Goal: Task Accomplishment & Management: Use online tool/utility

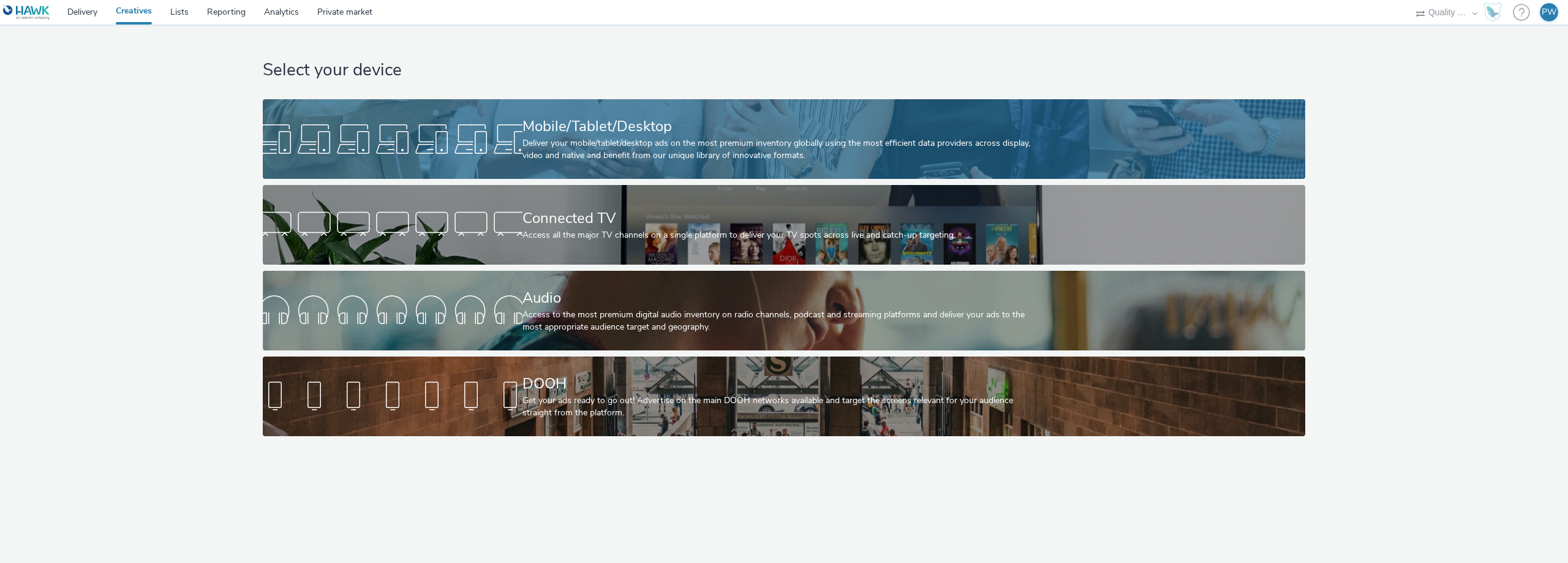
click at [561, 147] on div "Deliver your mobile/tablet/desktop ads on the most premium inventory globally u…" at bounding box center [782, 149] width 519 height 25
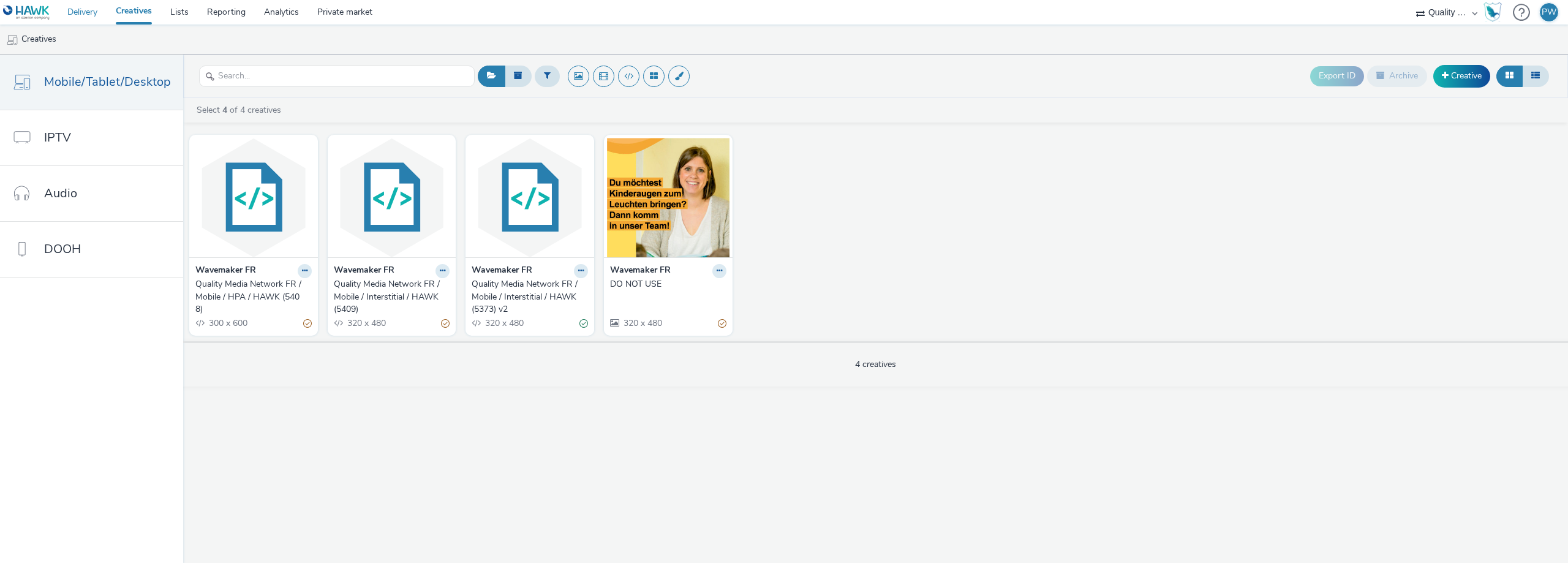
click at [90, 10] on link "Delivery" at bounding box center [83, 12] width 49 height 24
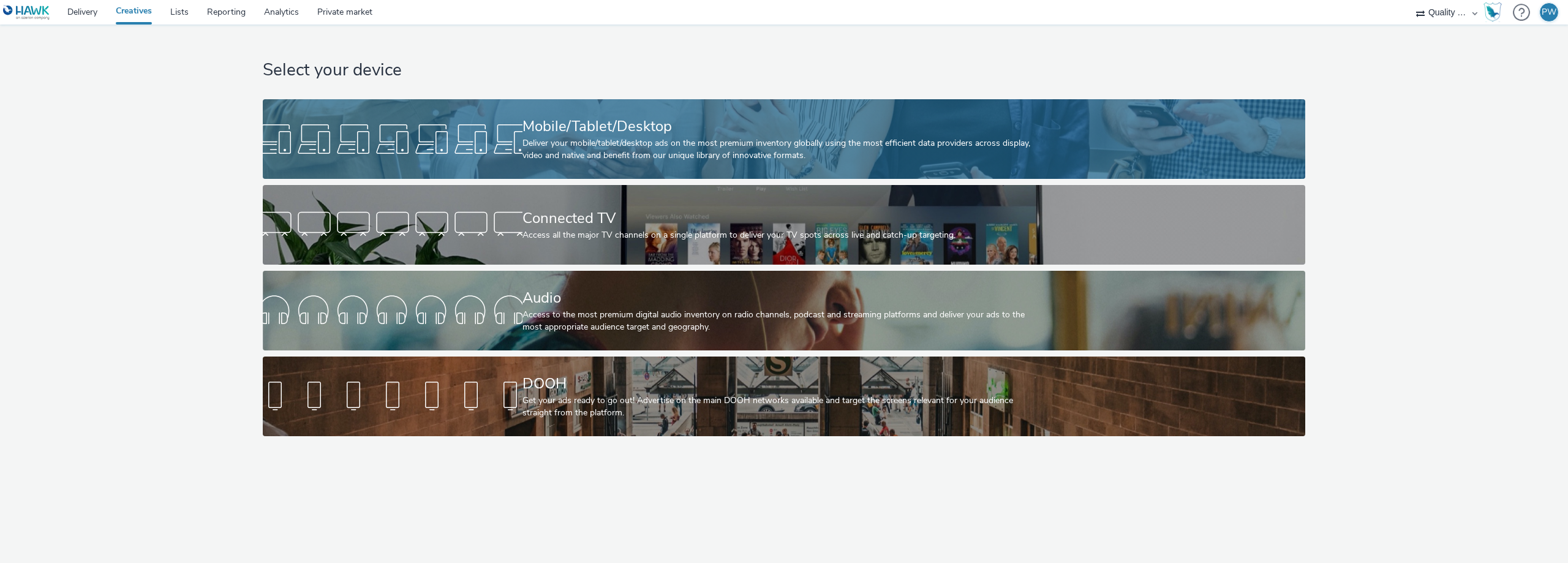
click at [564, 141] on div "Deliver your mobile/tablet/desktop ads on the most premium inventory globally u…" at bounding box center [782, 149] width 519 height 25
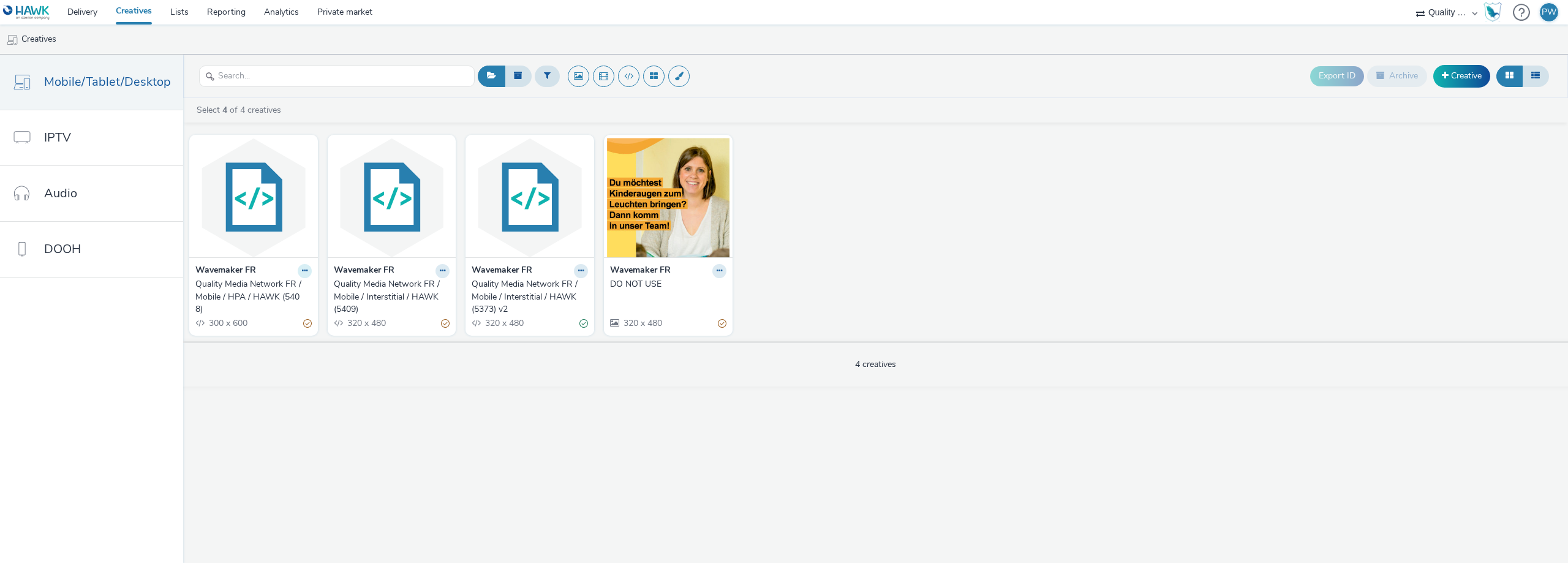
click at [302, 269] on icon at bounding box center [304, 271] width 5 height 8
click at [278, 288] on link "Edit" at bounding box center [266, 292] width 92 height 24
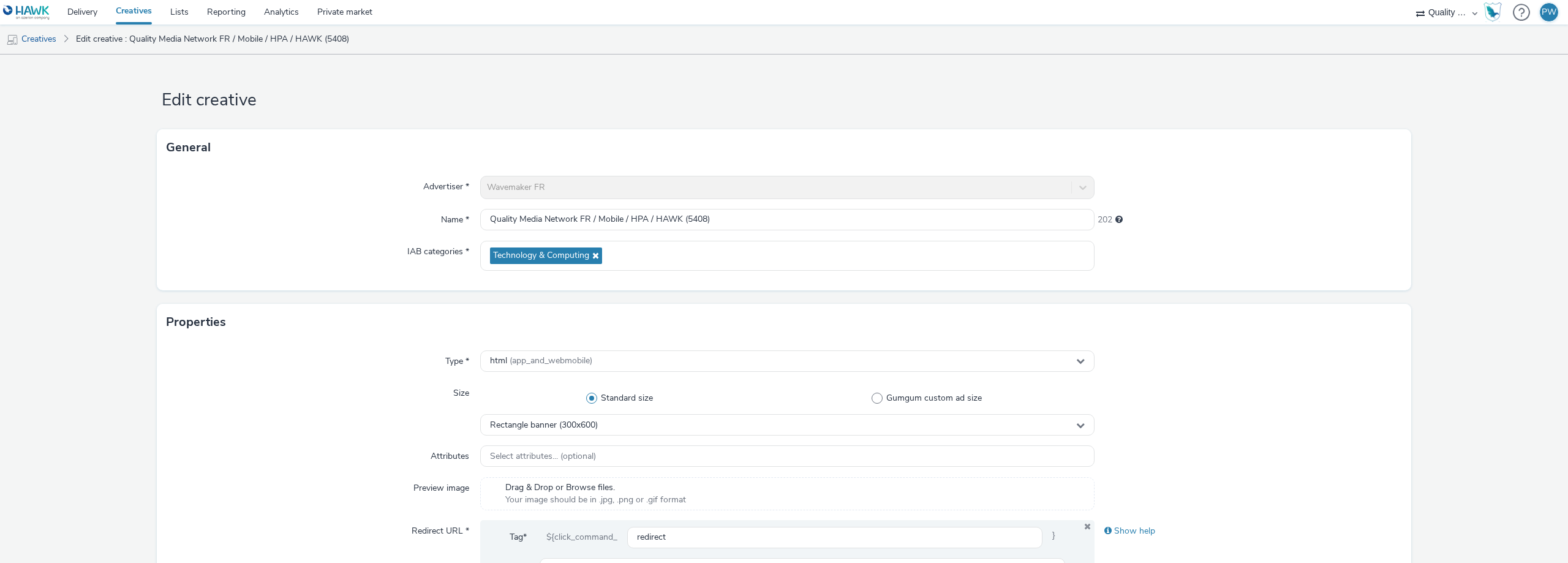
click at [545, 186] on div "Wavemaker FR" at bounding box center [787, 187] width 614 height 24
click at [139, 12] on link "Creatives" at bounding box center [134, 12] width 55 height 24
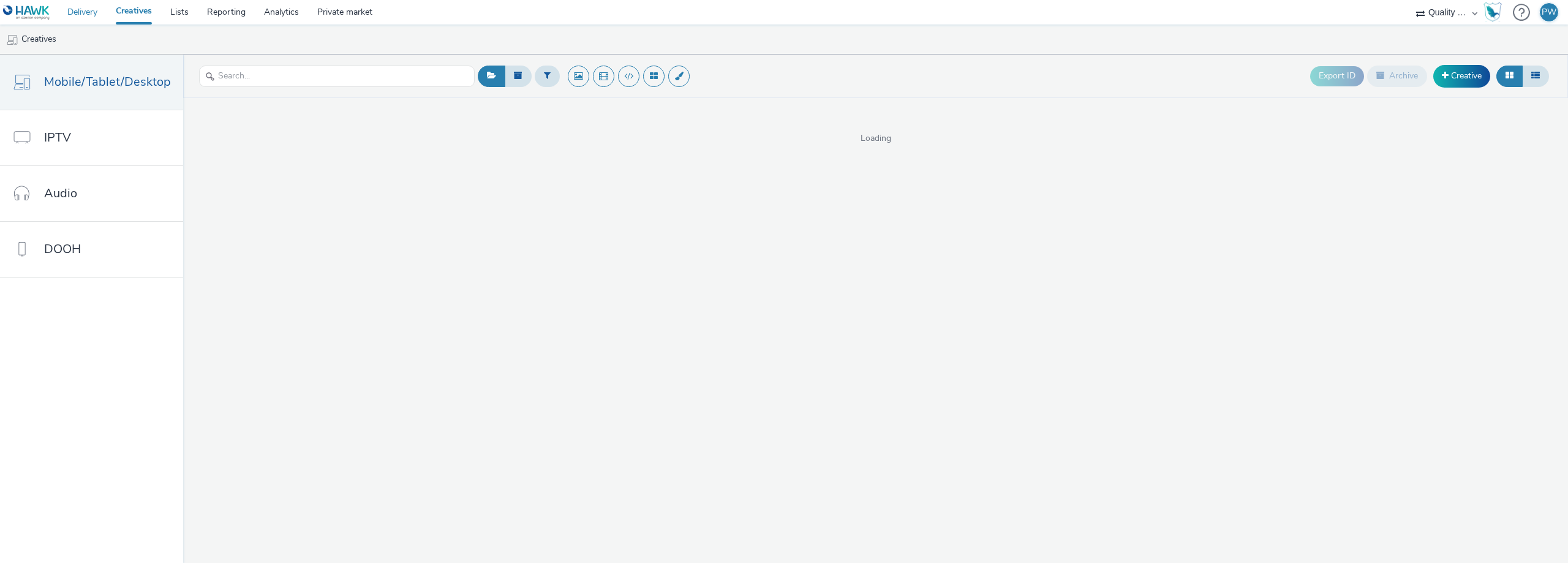
click at [93, 10] on link "Delivery" at bounding box center [83, 12] width 49 height 24
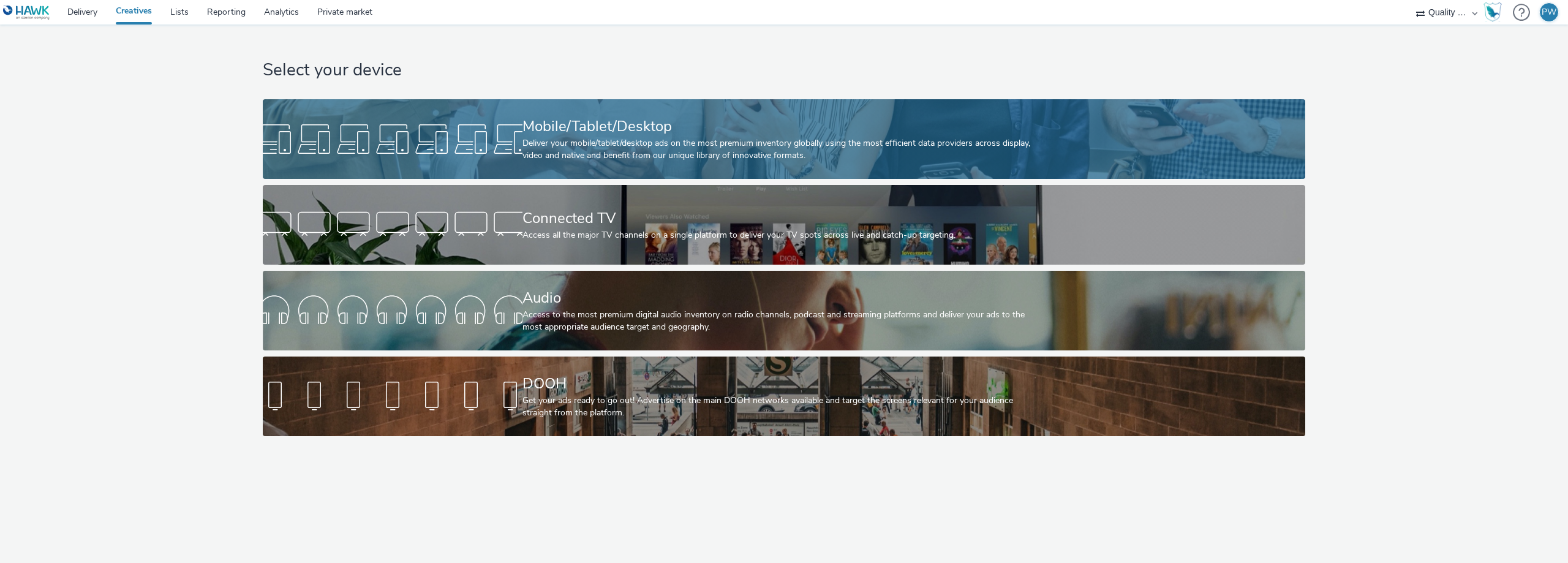
click at [898, 110] on div "Mobile/Tablet/Desktop Deliver your mobile/tablet/desktop ads on the most premiu…" at bounding box center [782, 139] width 519 height 80
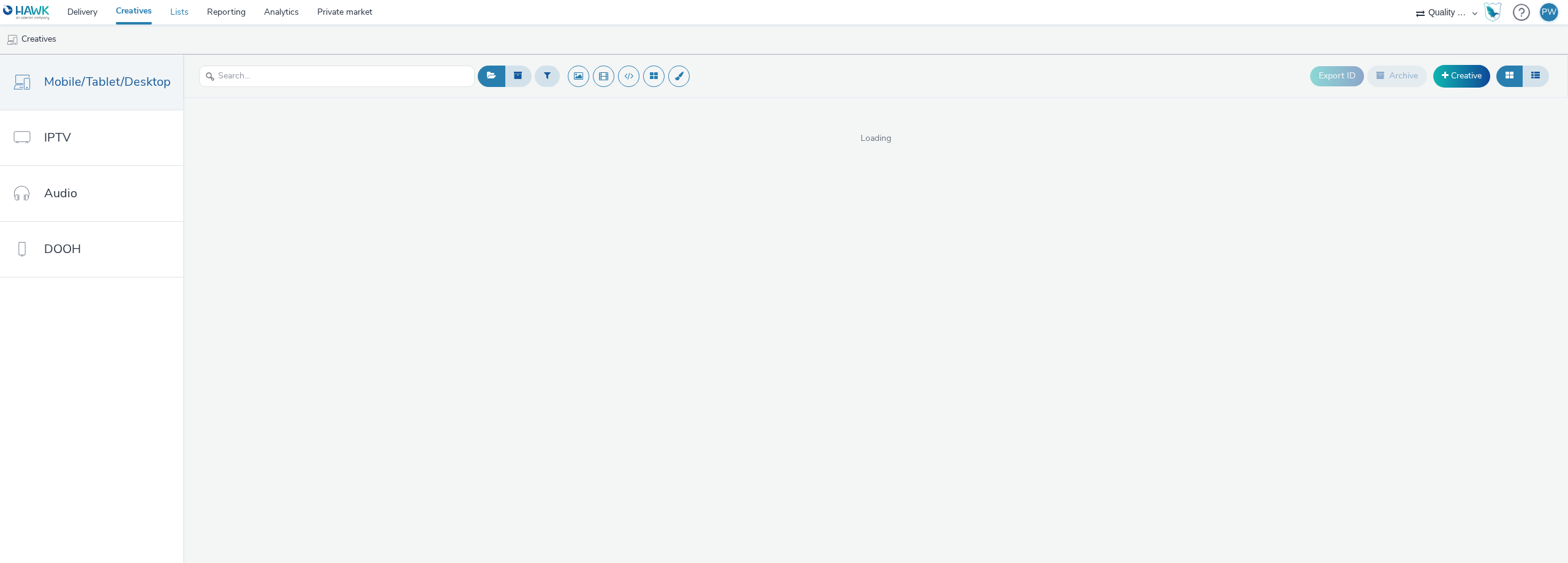
click at [179, 14] on link "Lists" at bounding box center [179, 12] width 36 height 24
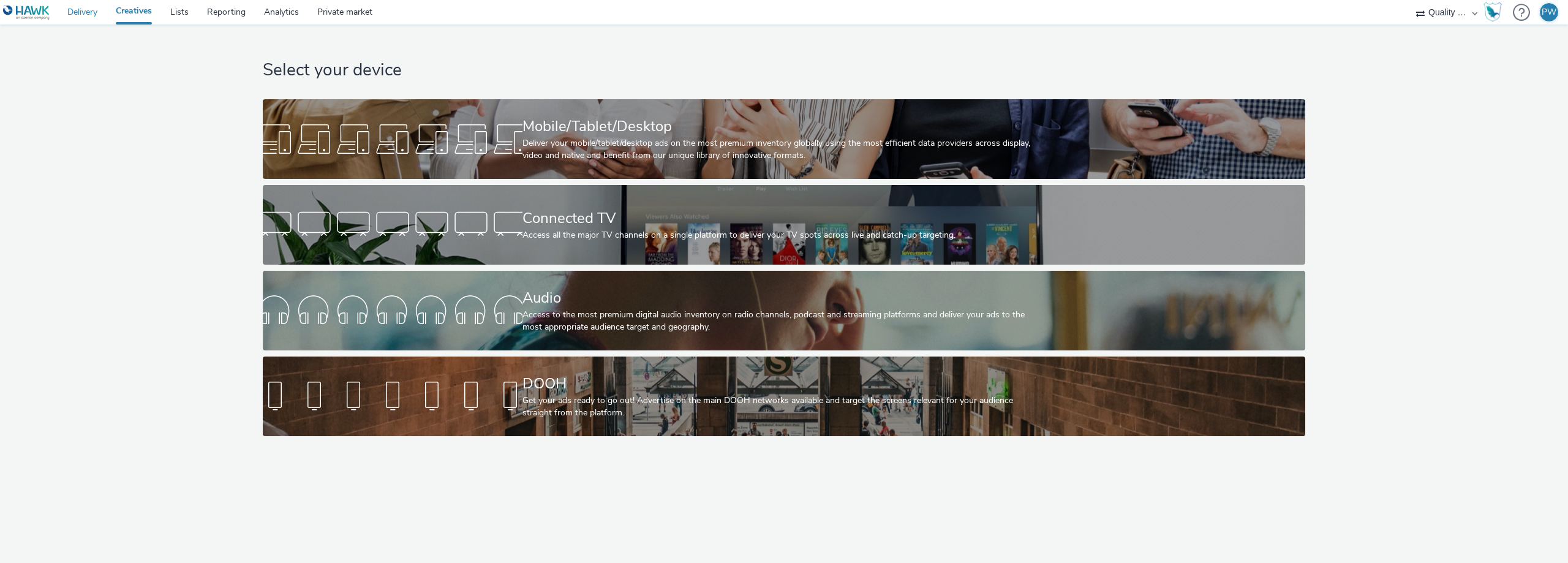
click at [92, 14] on link "Delivery" at bounding box center [83, 12] width 49 height 24
click at [89, 16] on link "Delivery" at bounding box center [83, 12] width 49 height 24
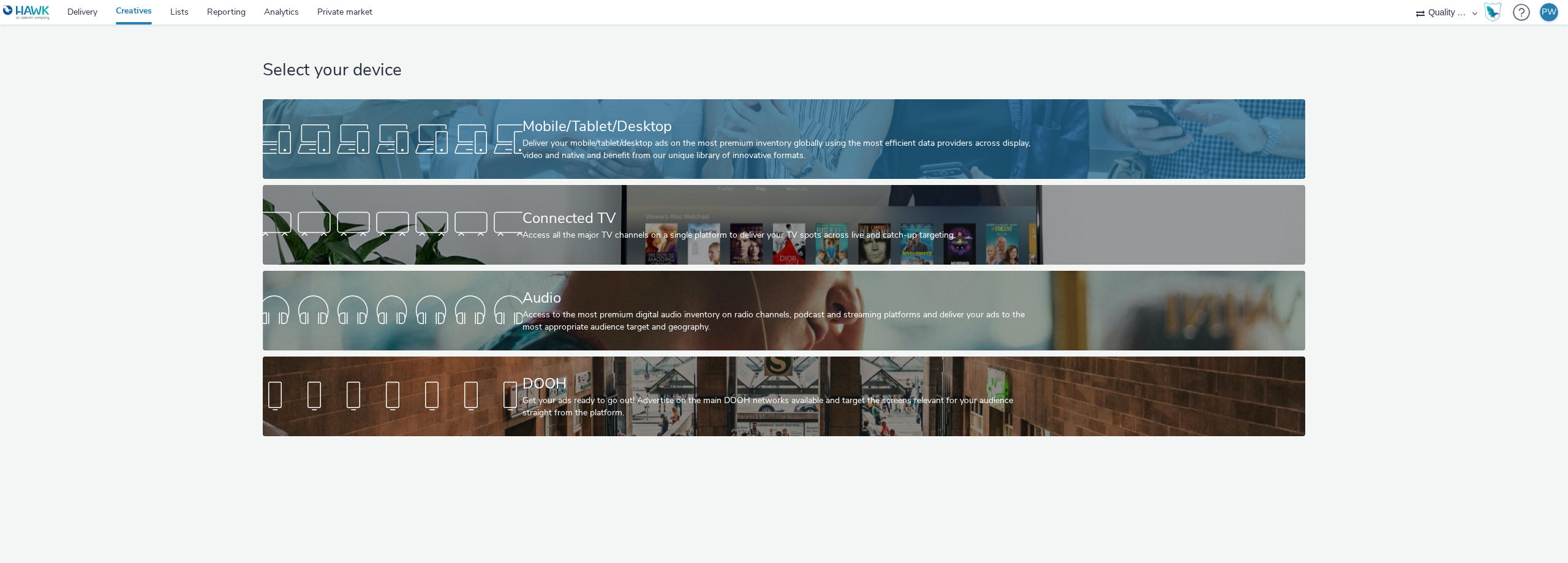
click at [556, 137] on div "Deliver your mobile/tablet/desktop ads on the most premium inventory globally u…" at bounding box center [782, 149] width 519 height 25
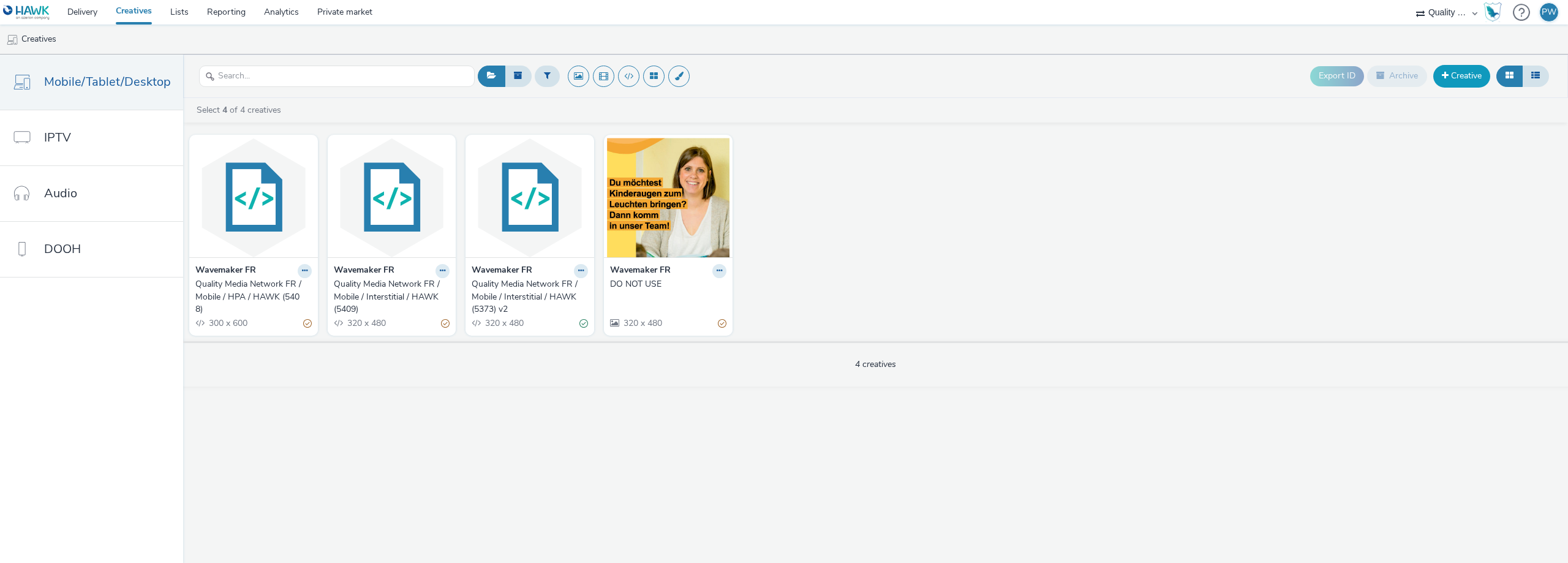
click at [1472, 86] on link "Creative" at bounding box center [1461, 76] width 57 height 22
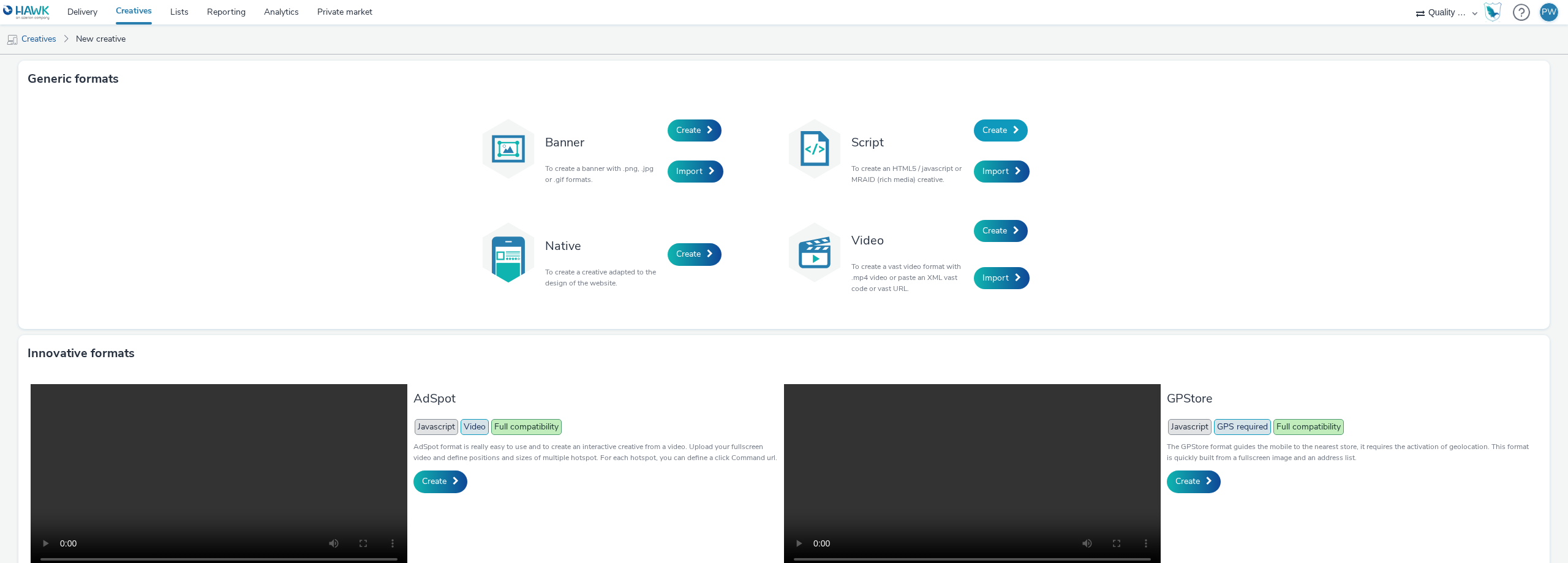
click at [982, 132] on span "Create" at bounding box center [995, 130] width 24 height 11
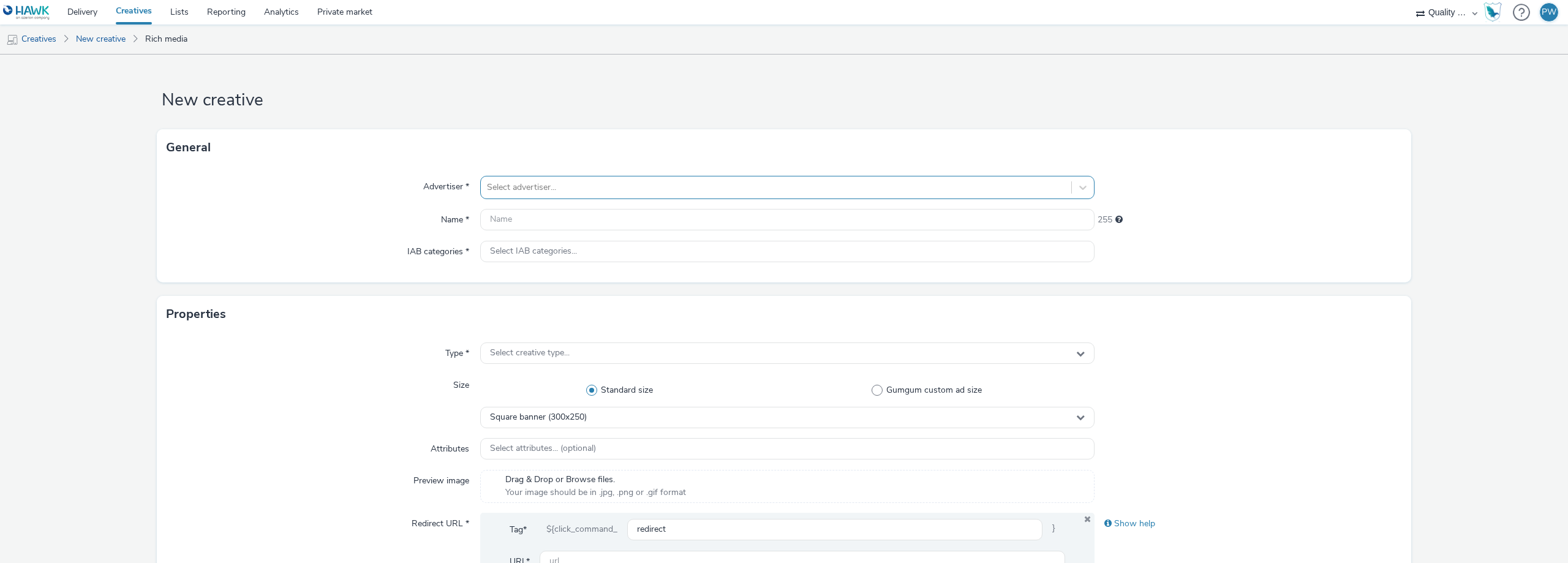
click at [545, 184] on div at bounding box center [776, 187] width 578 height 14
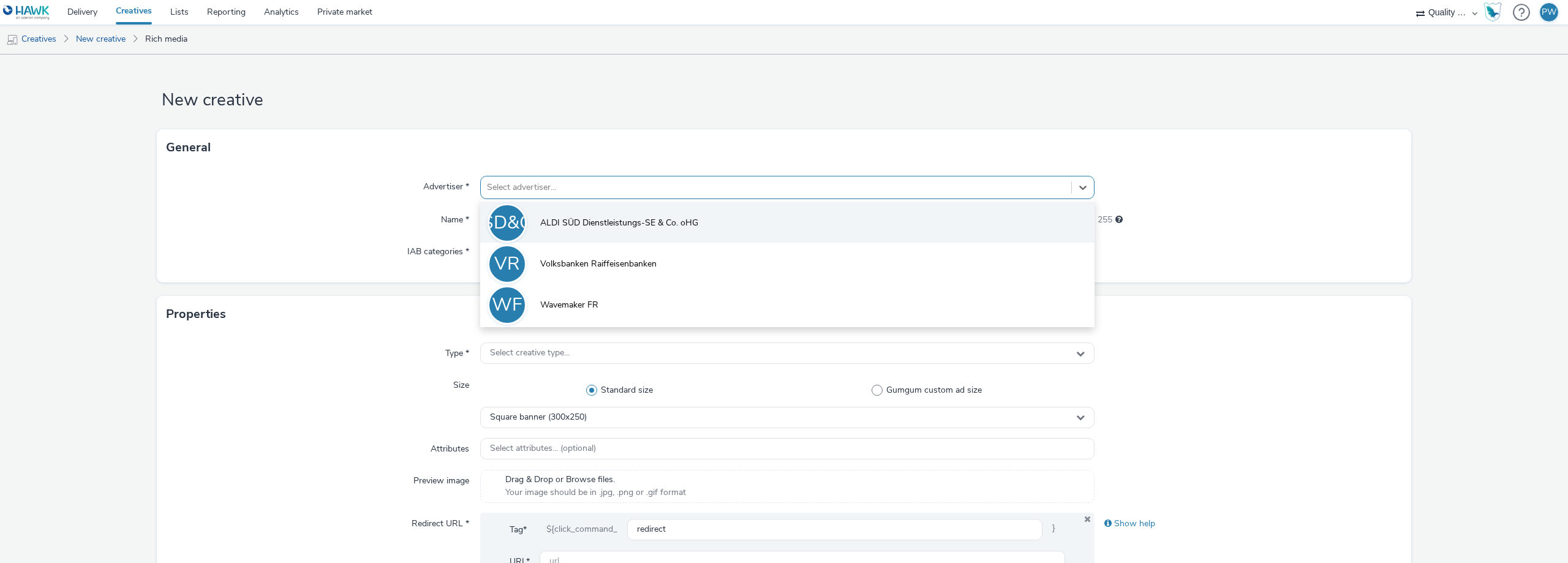
click at [572, 220] on span "ALDI SÜD Dienstleistungs-SE & Co. oHG" at bounding box center [619, 223] width 158 height 12
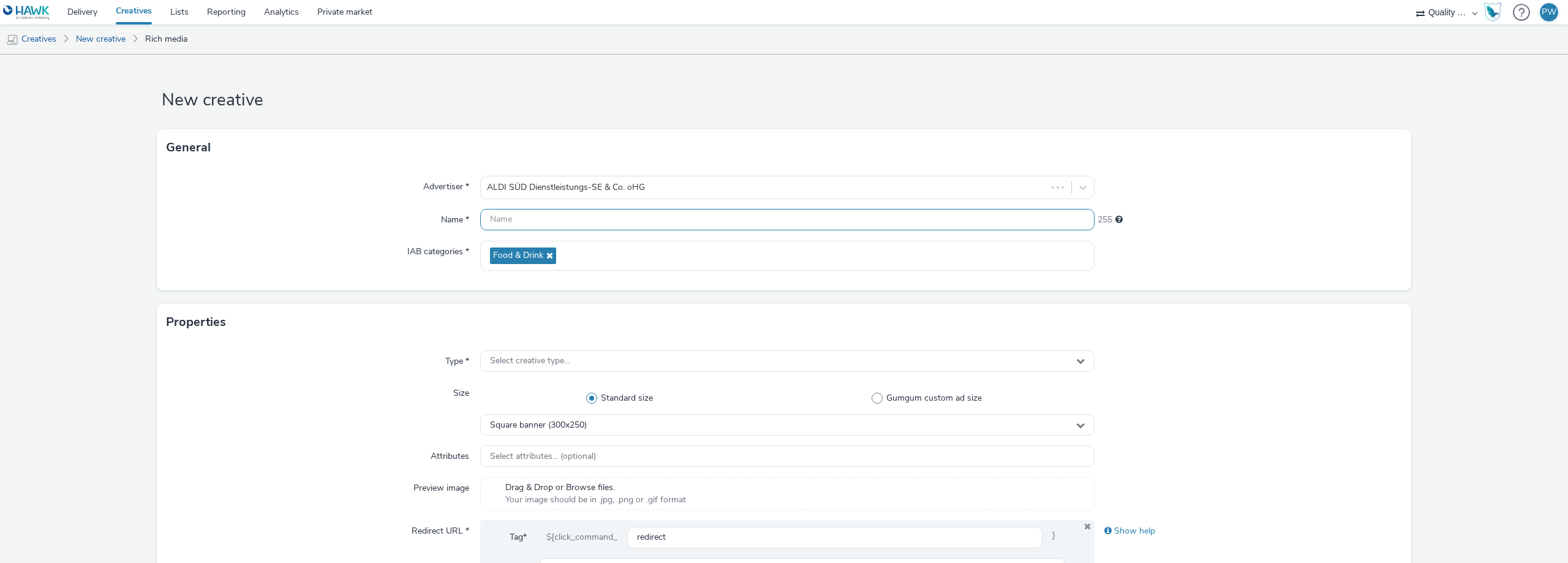
click at [553, 219] on input "text" at bounding box center [787, 219] width 614 height 21
paste input "Quality Media Network FR / Mobile / HPA / HAWK (5408)"
click at [577, 219] on input "Quality Media Network FR / Mobile / HPA / HAWK (5408)" at bounding box center [787, 219] width 614 height 21
click at [580, 218] on input "Quality Media Network FR / Mobile / HPA / HAWK (5408)" at bounding box center [787, 219] width 614 height 21
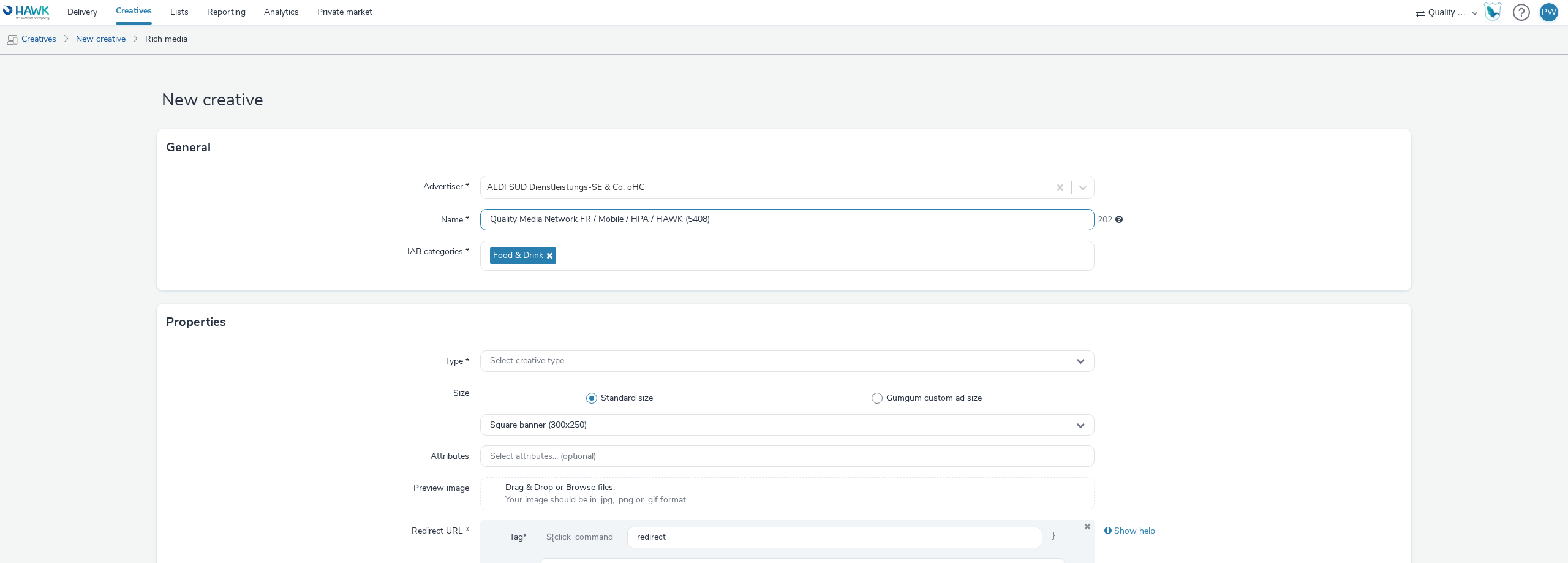
click at [581, 218] on input "Quality Media Network FR / Mobile / HPA / HAWK (5408)" at bounding box center [787, 219] width 614 height 21
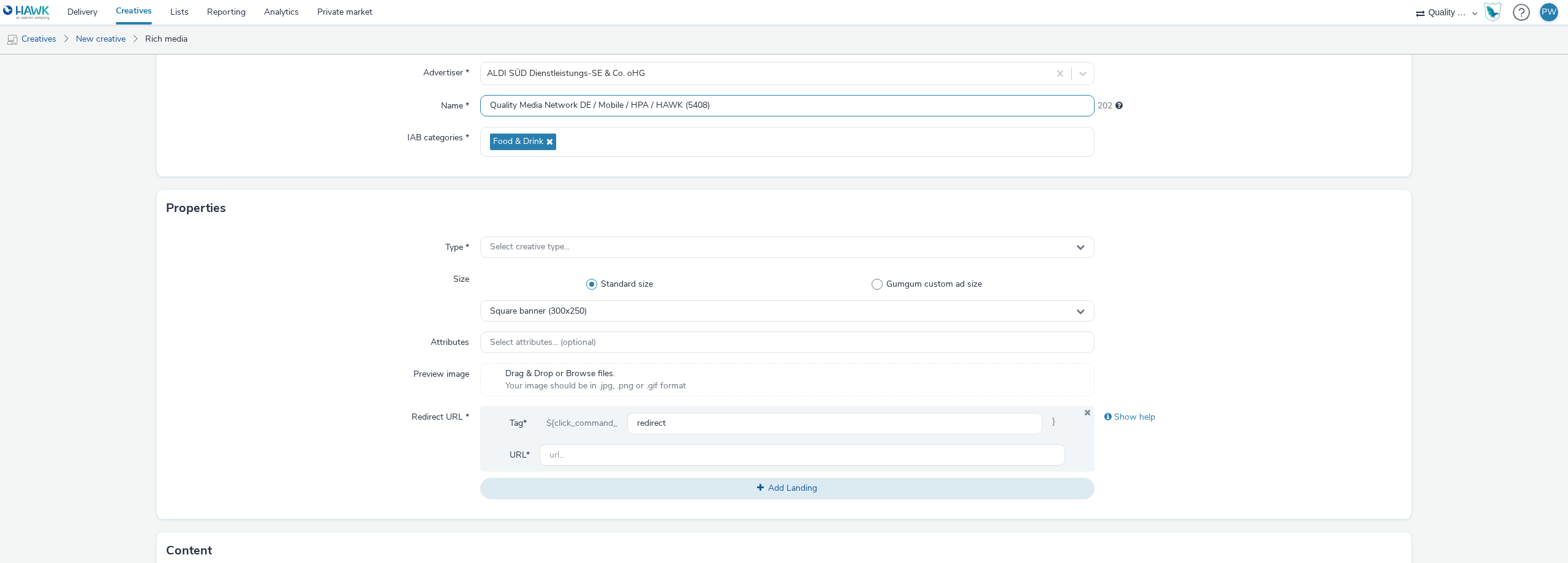
scroll to position [122, 0]
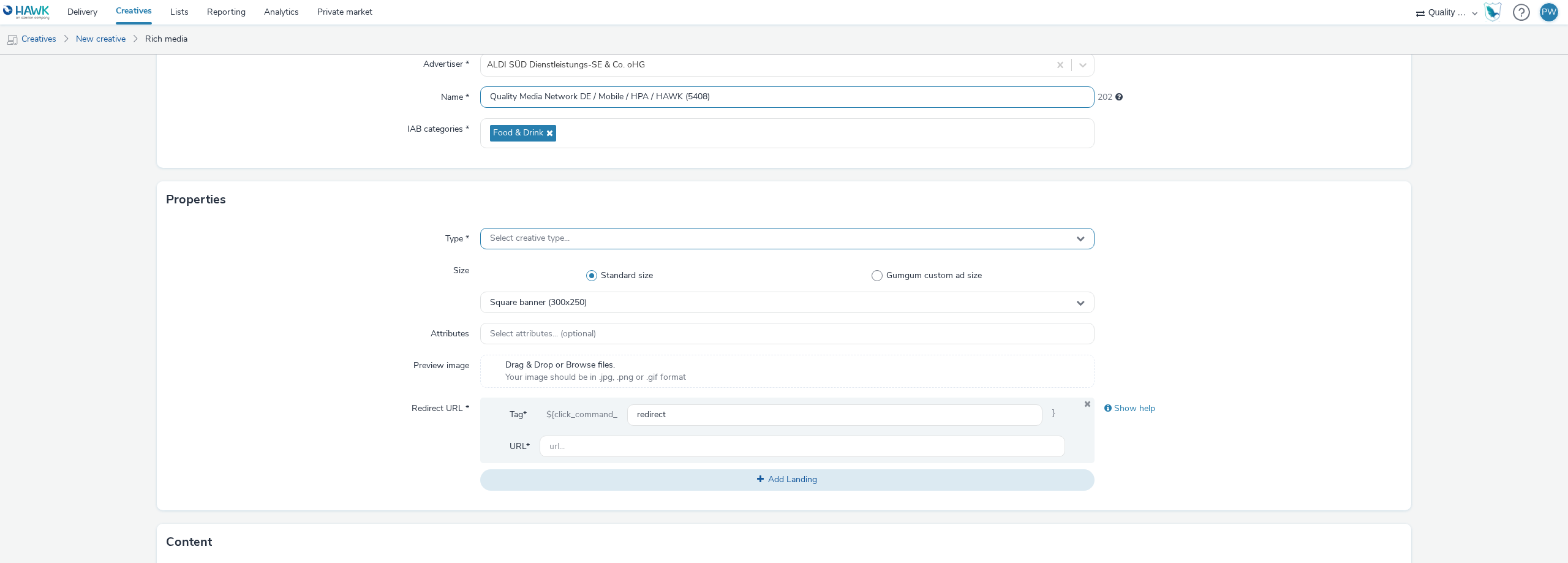
type input "Quality Media Network DE / Mobile / HPA / HAWK (5408)"
click at [615, 234] on div "Select creative type..." at bounding box center [787, 238] width 614 height 21
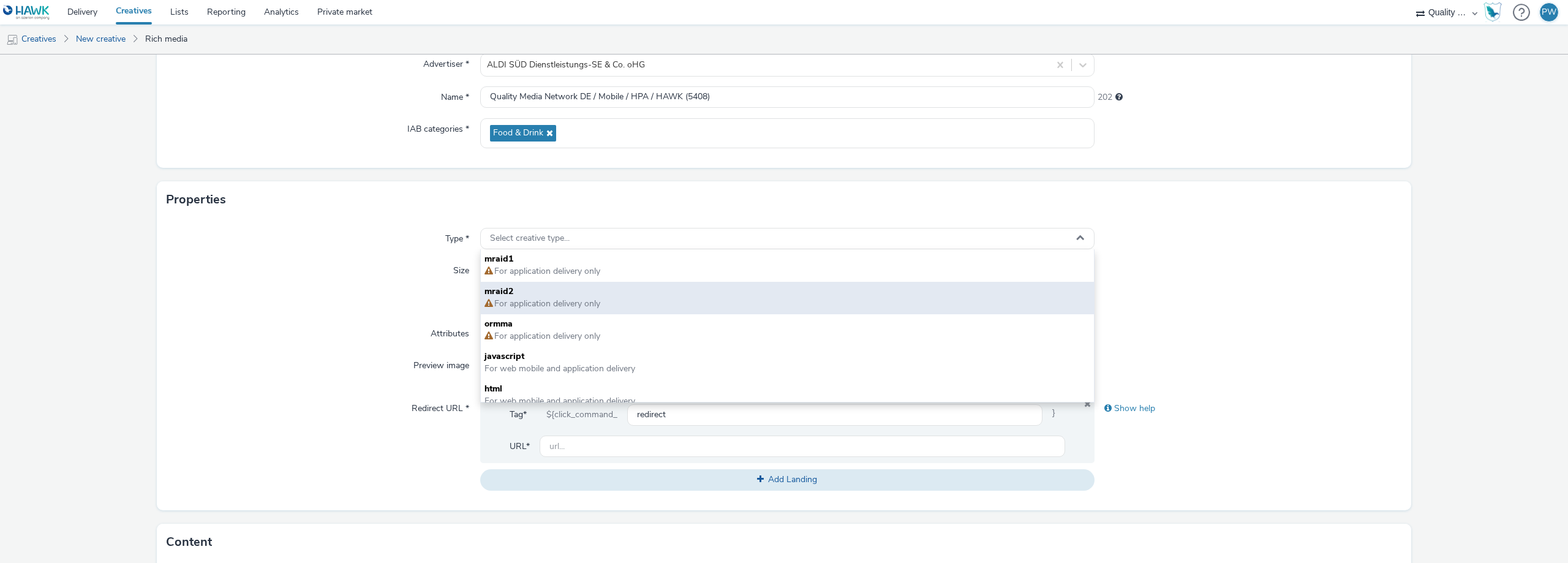
scroll to position [9, 0]
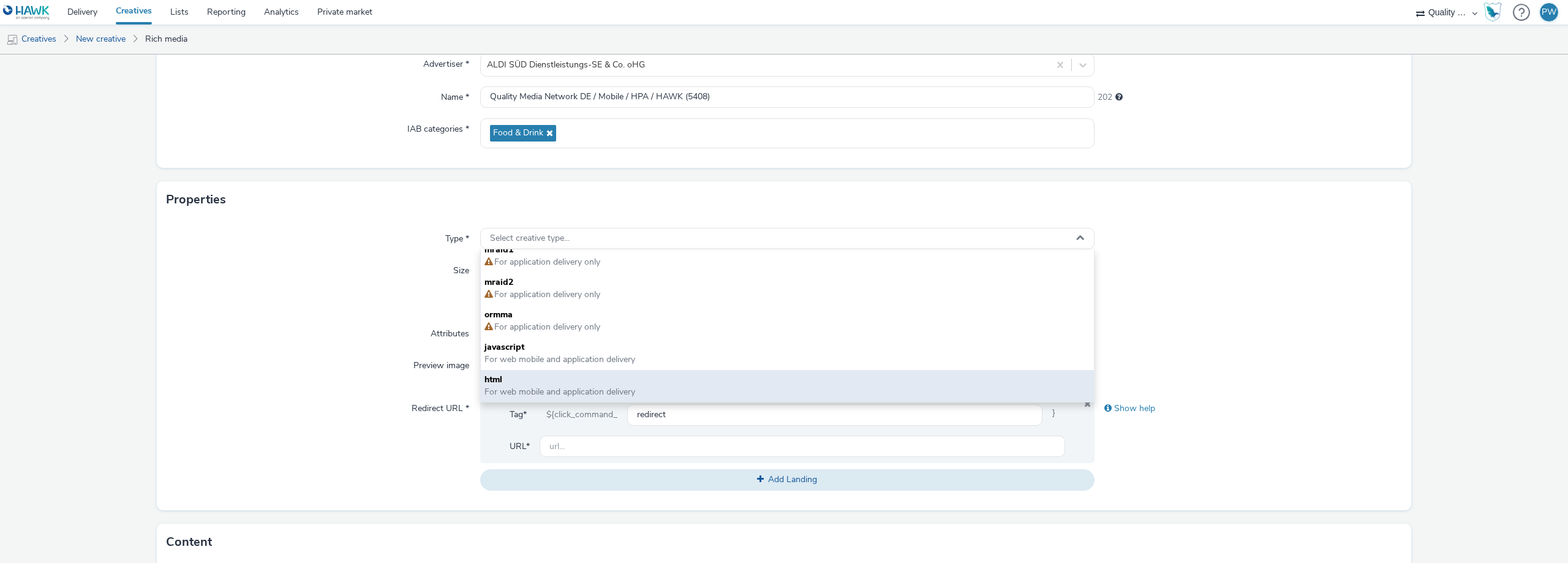
click at [512, 377] on span "html" at bounding box center [787, 379] width 605 height 12
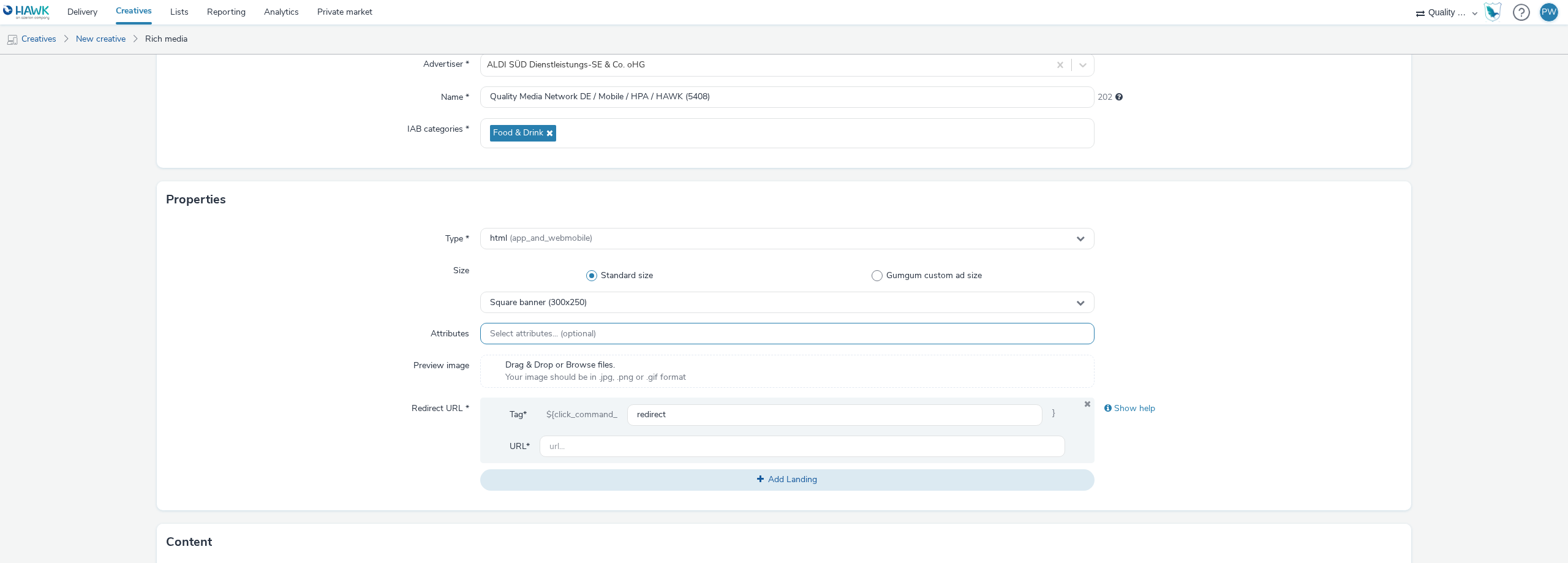
click at [593, 335] on div "Select attributes... (optional)" at bounding box center [787, 333] width 614 height 21
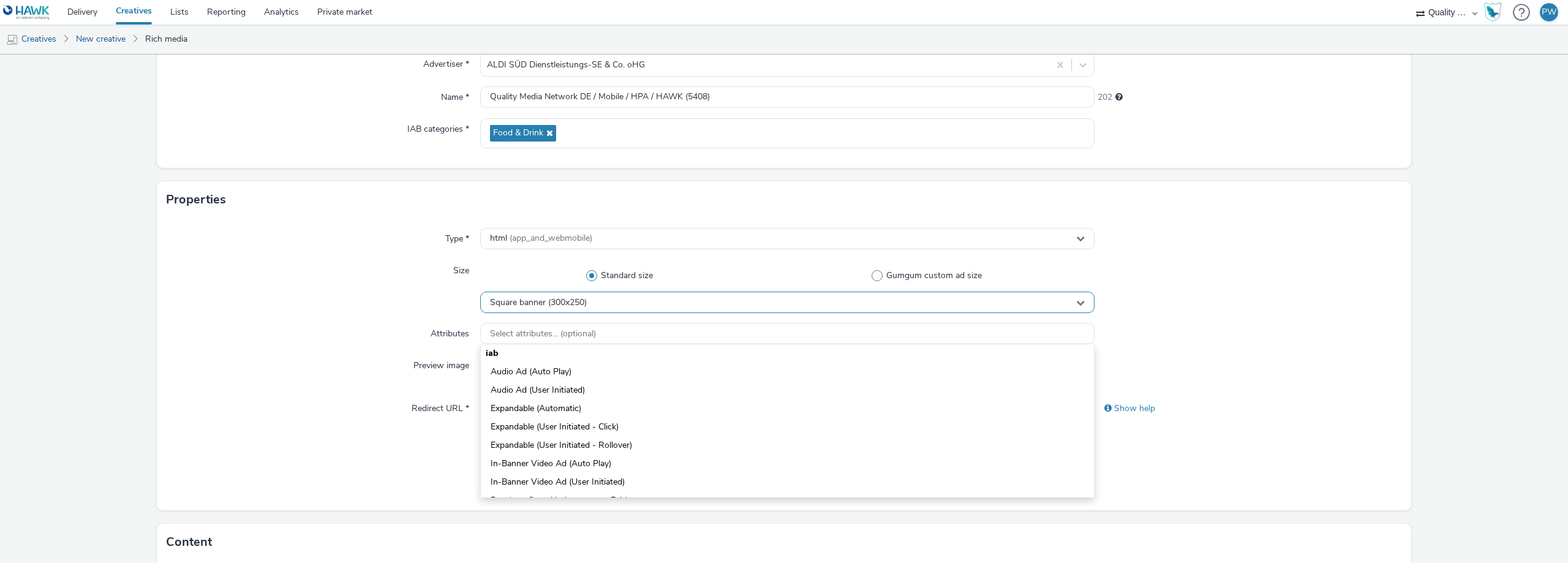
click at [596, 305] on div "Square banner (300x250)" at bounding box center [787, 302] width 614 height 21
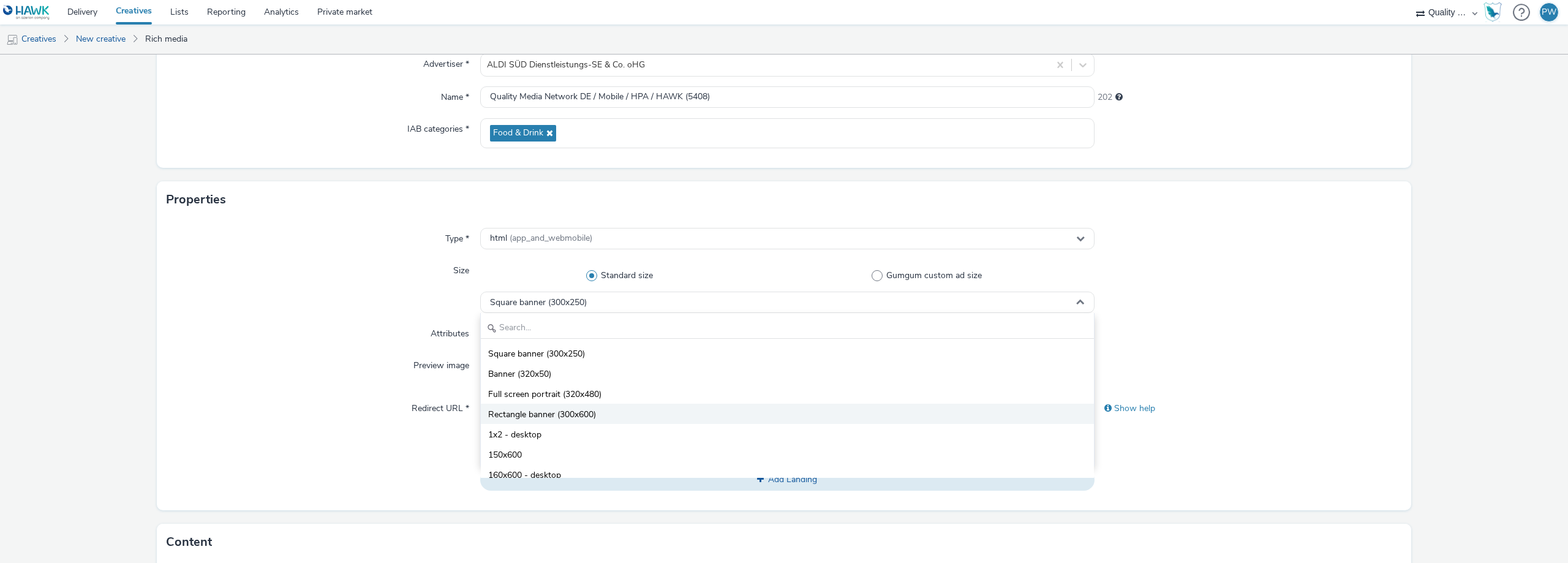
click at [561, 409] on span "Rectangle banner (300x600)" at bounding box center [542, 415] width 108 height 12
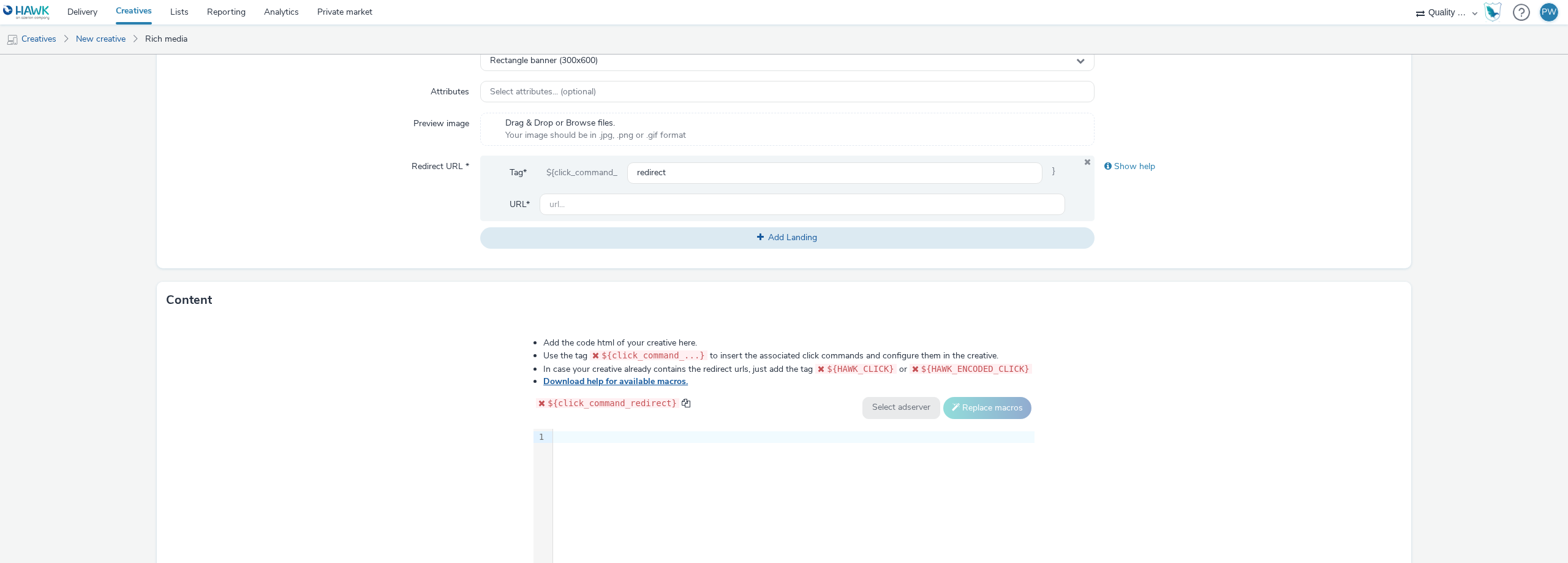
scroll to position [367, 0]
click at [756, 197] on input "text" at bounding box center [802, 201] width 526 height 21
paste input "[URL][DOMAIN_NAME]"
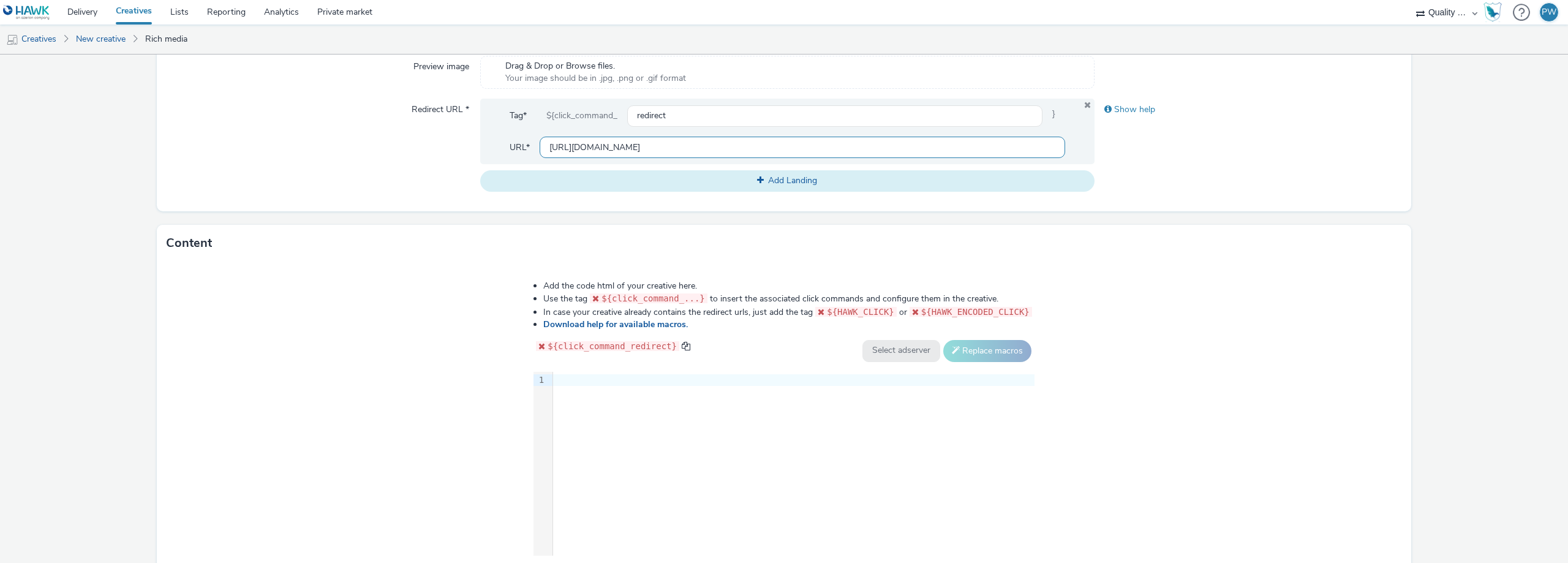
scroll to position [495, 0]
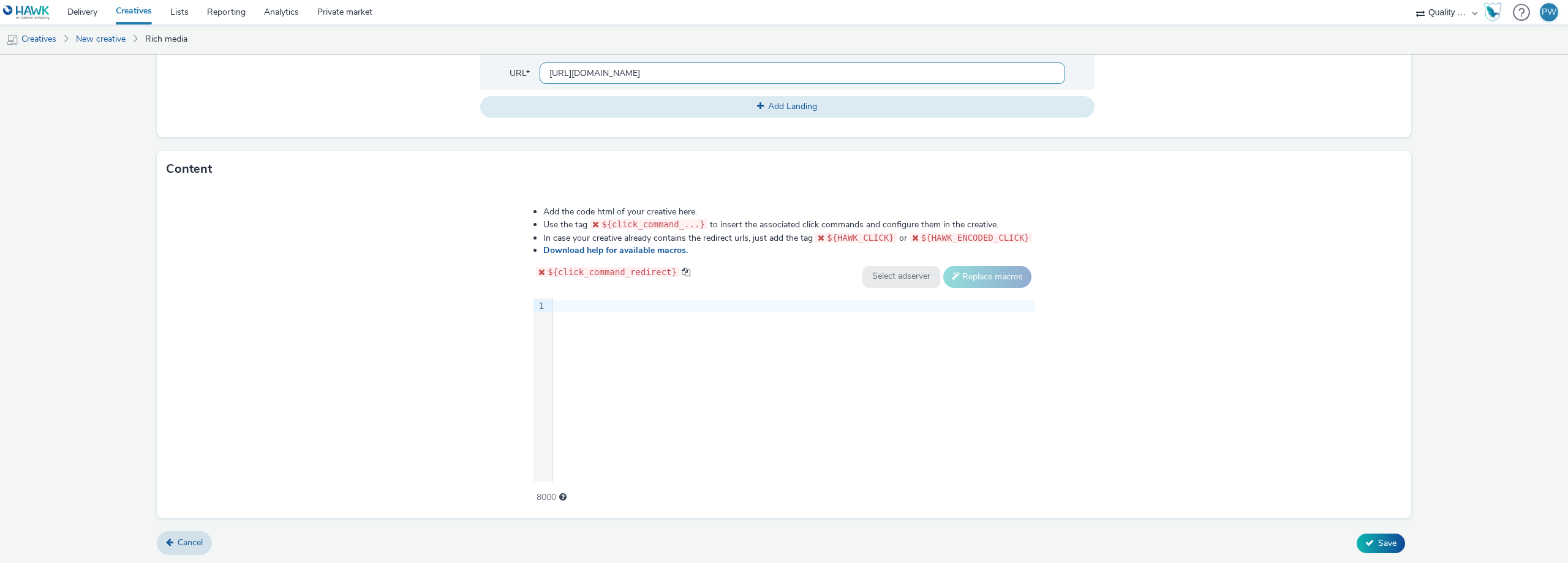
type input "[URL][DOMAIN_NAME]"
click at [728, 340] on div "9 1 ›" at bounding box center [784, 389] width 501 height 184
click at [686, 382] on div "9 1 ›" at bounding box center [784, 389] width 501 height 184
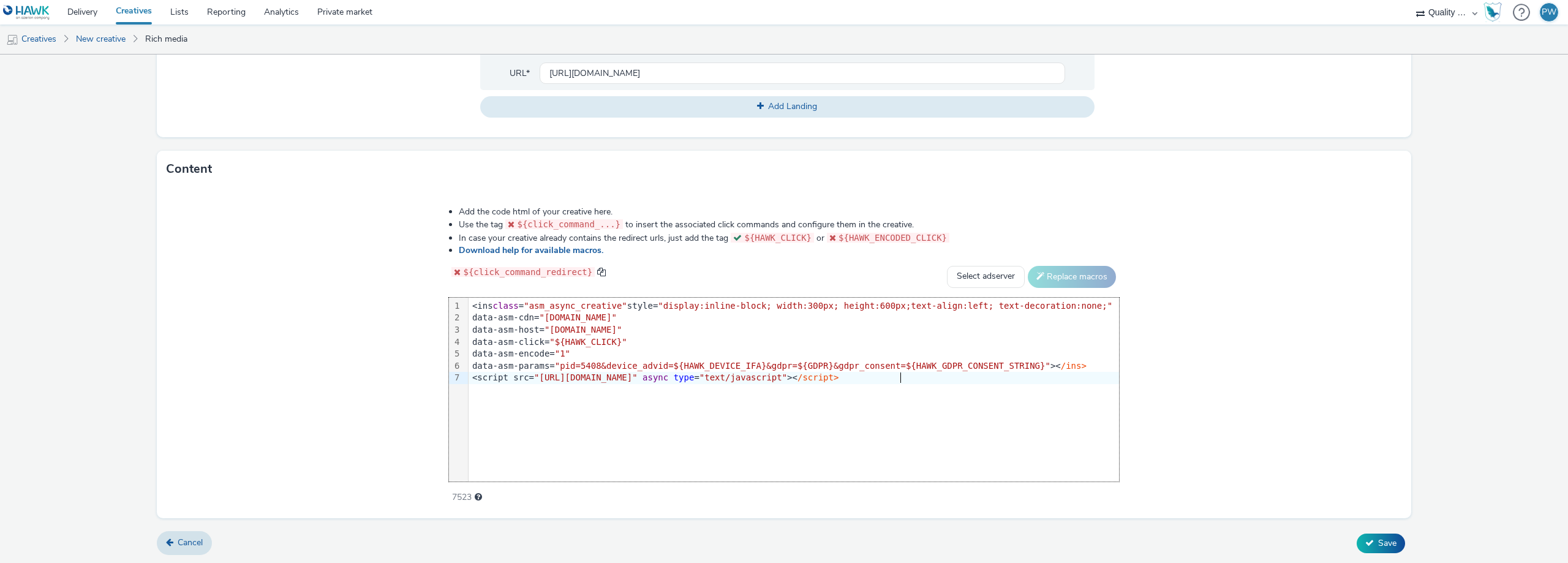
click at [620, 365] on span ""pid=5408&device_advid=${HAWK_DEVICE_IFA}&gdpr=${GDPR}&gdpr_consent=${HAWK_GDPR…" at bounding box center [802, 366] width 495 height 10
drag, startPoint x: 768, startPoint y: 365, endPoint x: 620, endPoint y: 365, distance: 148.0
click at [620, 365] on span ""pid=5408&device_advid=${HAWK_DEVICE_IFA}&gdpr=${GDPR}&gdpr_consent=${HAWK_GDPR…" at bounding box center [802, 366] width 495 height 10
click at [1367, 544] on button "Save" at bounding box center [1381, 543] width 49 height 20
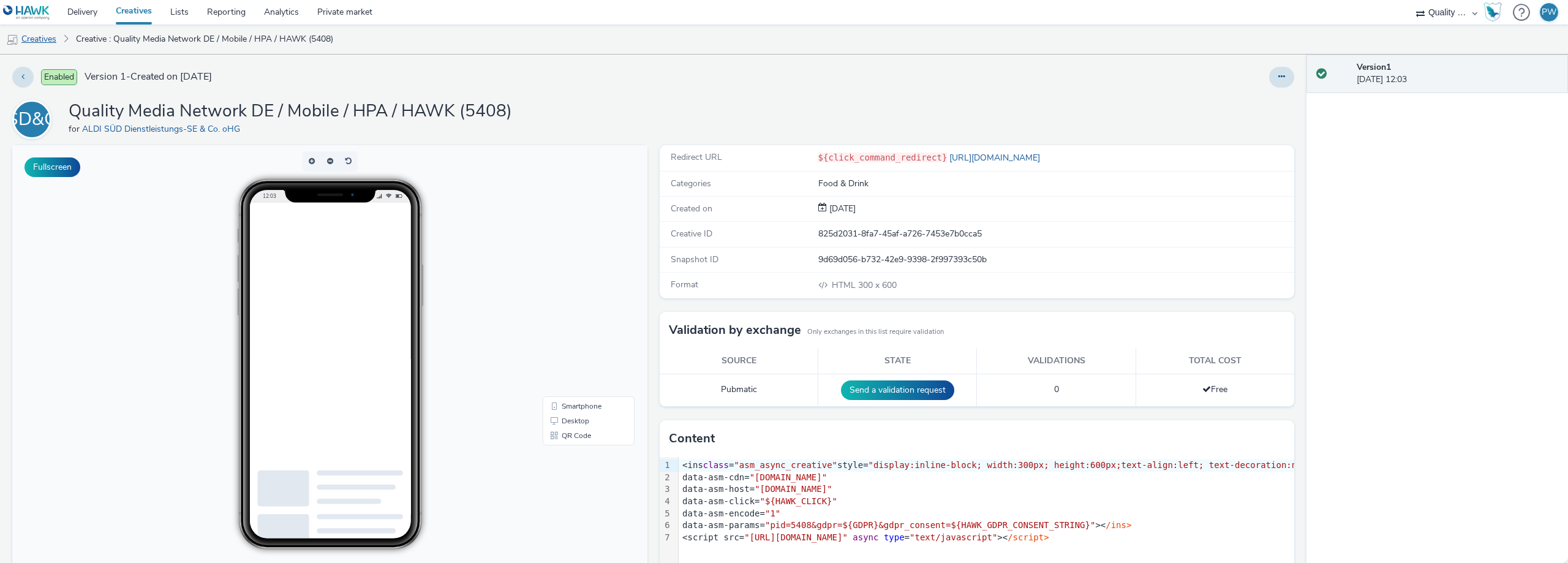
click at [46, 41] on link "Creatives" at bounding box center [31, 39] width 62 height 30
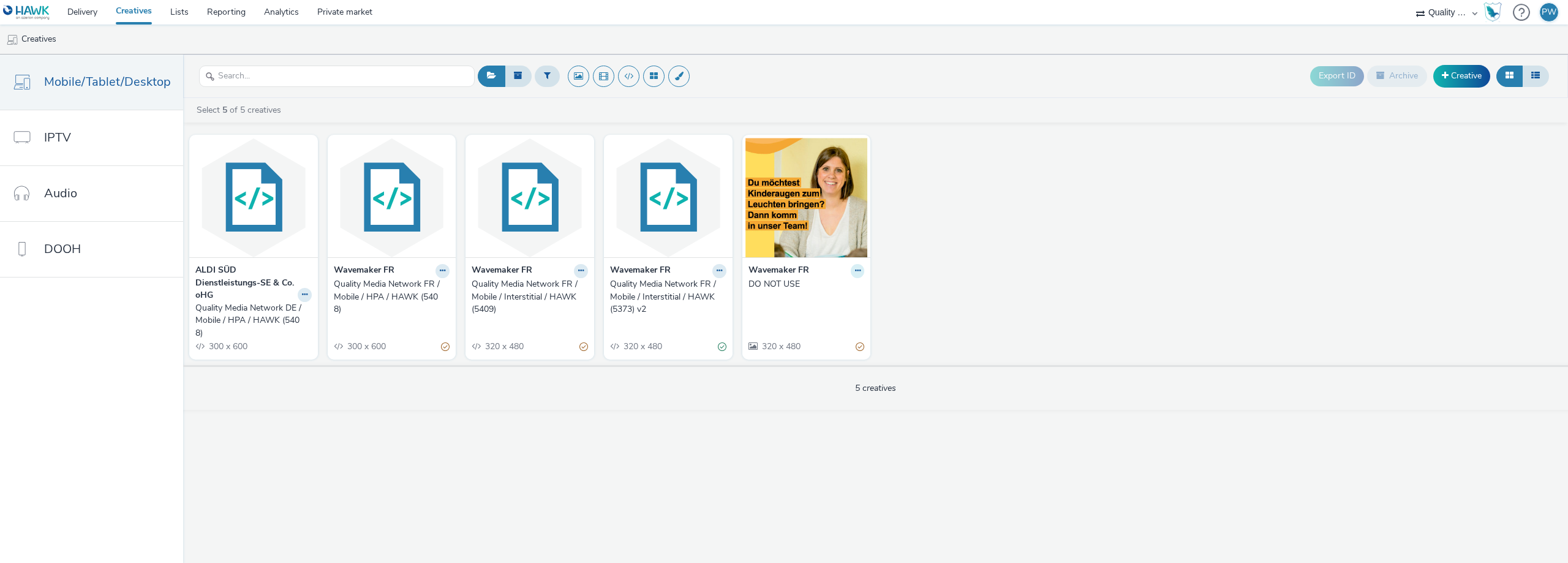
click at [860, 272] on button at bounding box center [857, 271] width 14 height 14
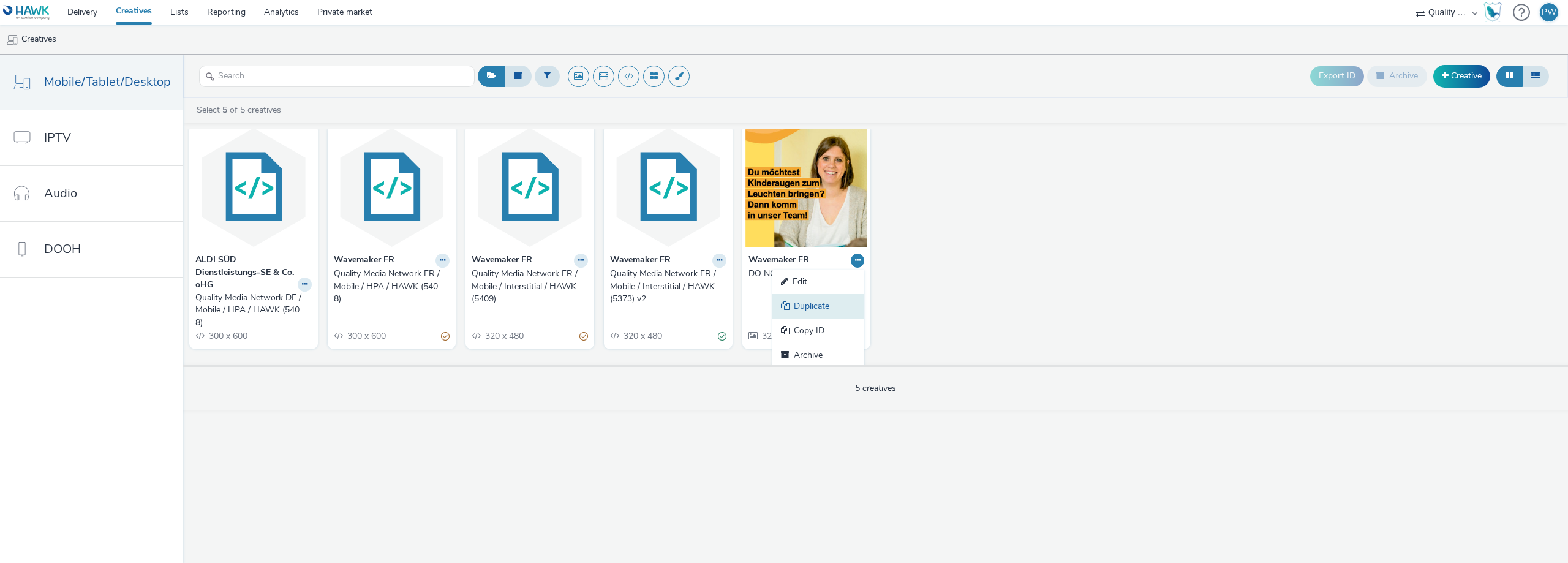
scroll to position [13, 0]
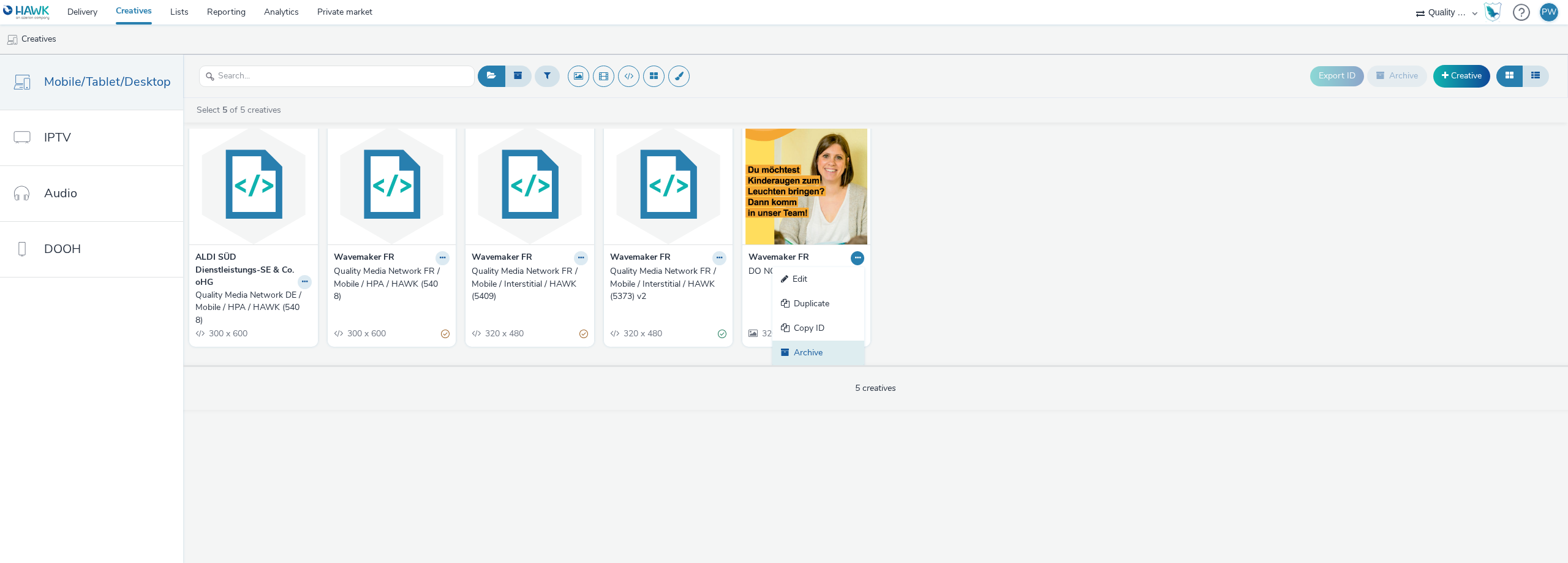
click at [825, 355] on link "Archive" at bounding box center [818, 353] width 92 height 24
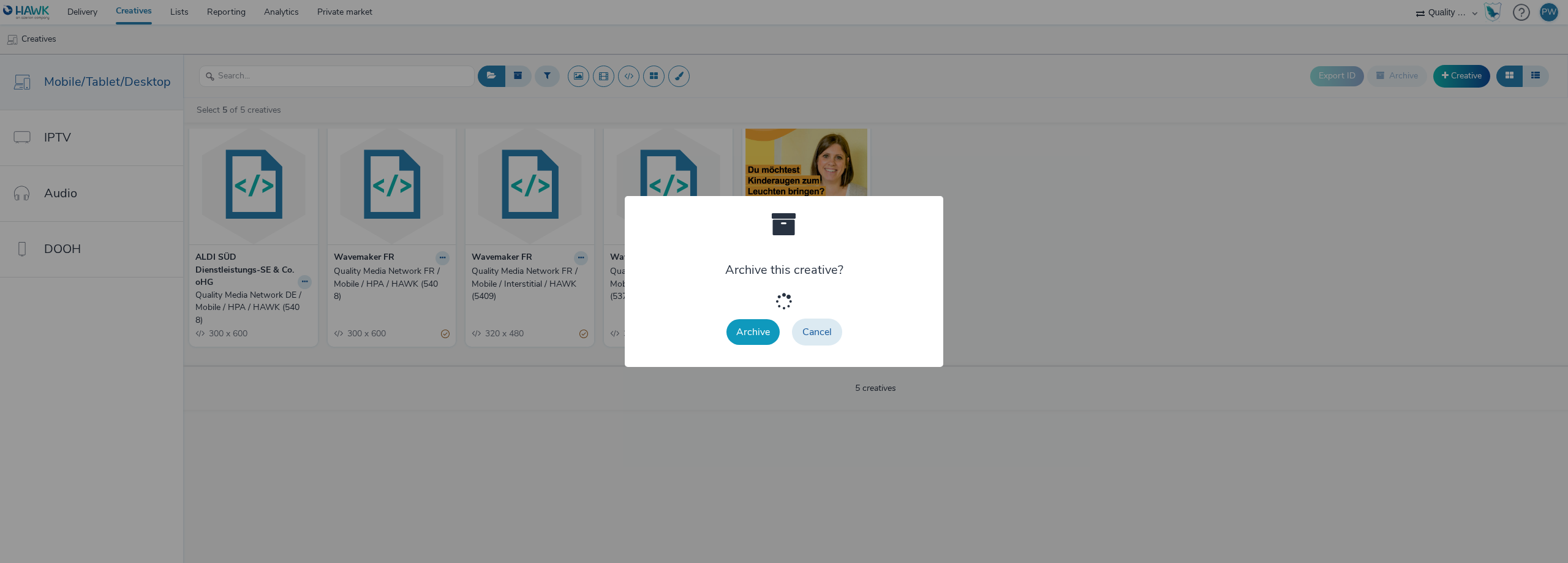
click at [770, 331] on button "Archive" at bounding box center [753, 332] width 53 height 26
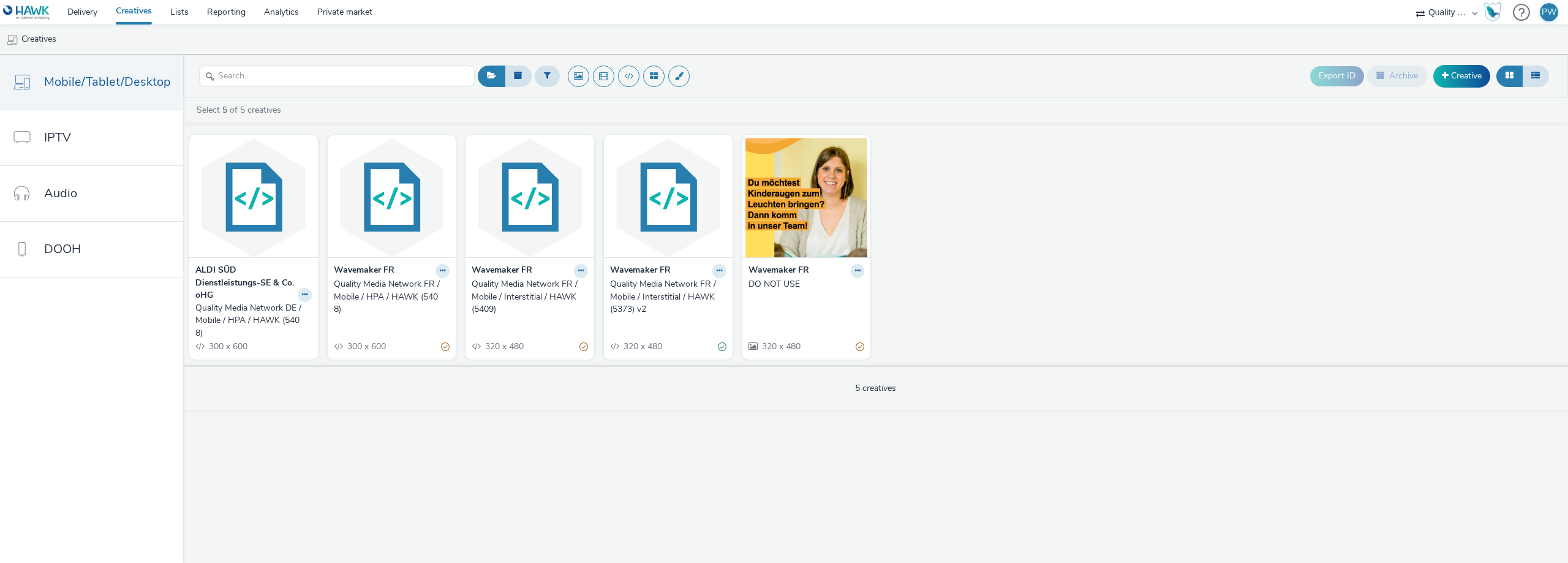
scroll to position [0, 0]
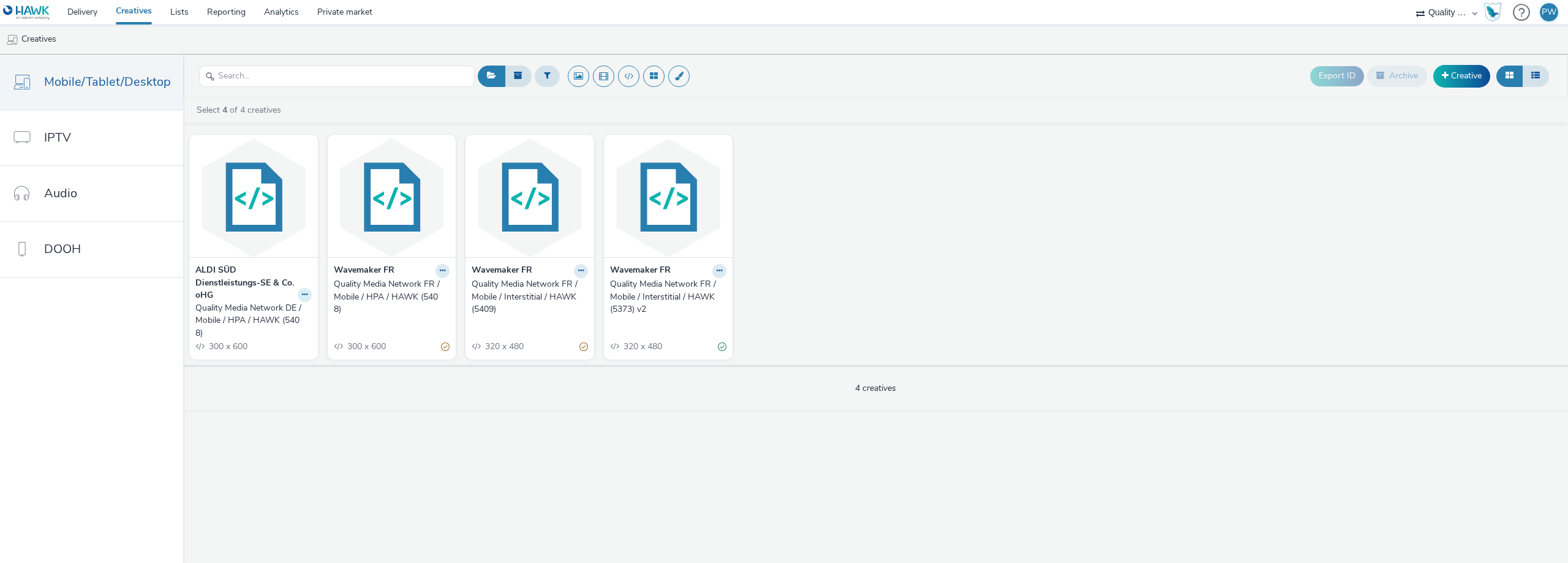
click at [303, 299] on button at bounding box center [304, 294] width 14 height 14
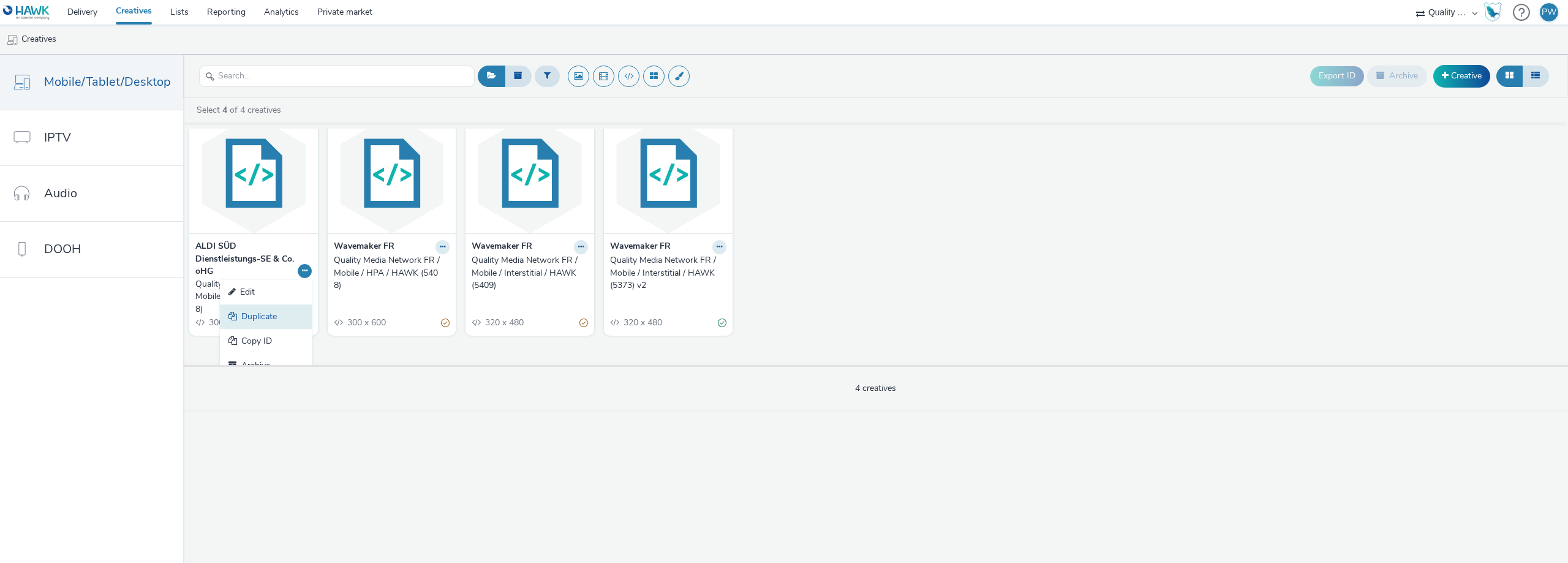
scroll to position [36, 0]
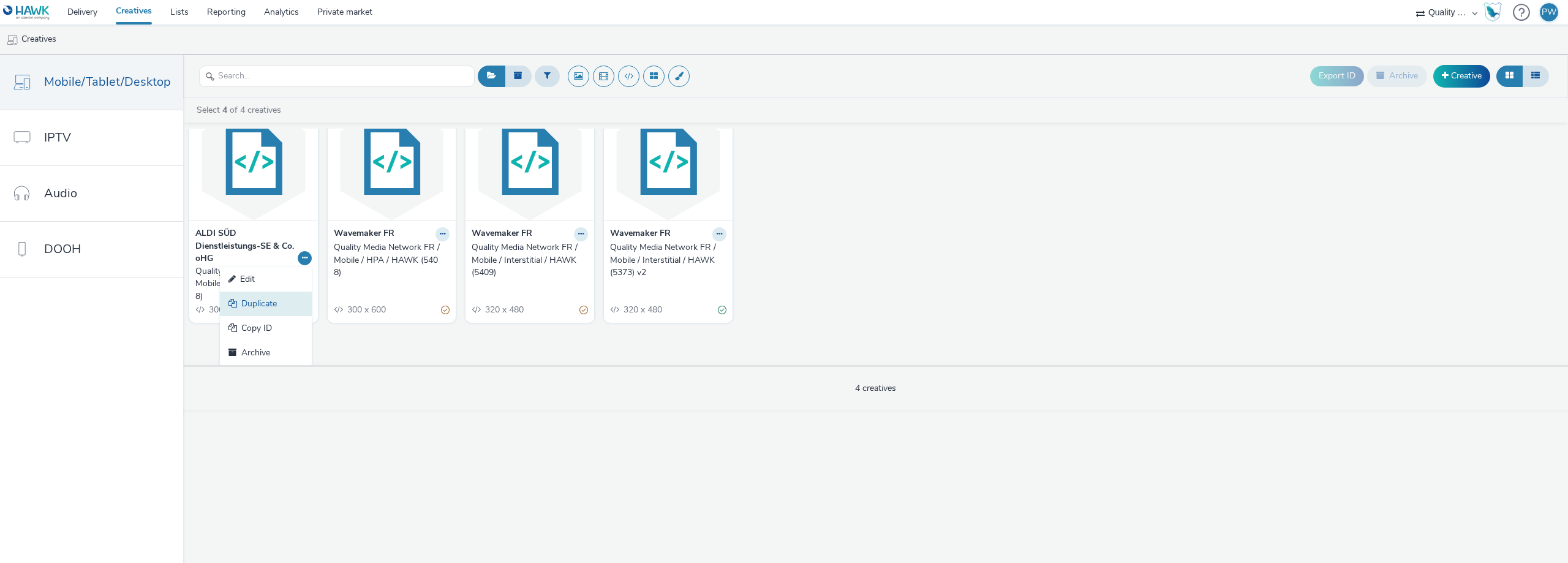
click at [282, 302] on link "Duplicate" at bounding box center [266, 304] width 92 height 24
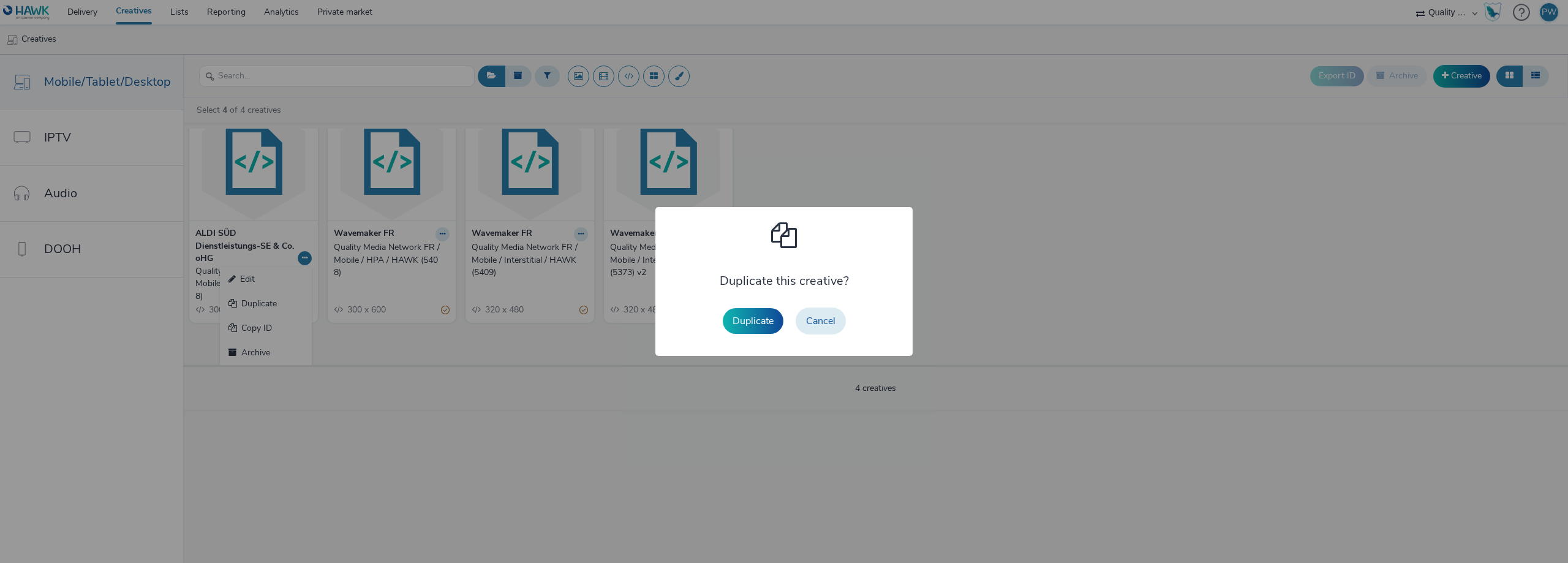
click at [748, 322] on button "Duplicate" at bounding box center [753, 321] width 61 height 26
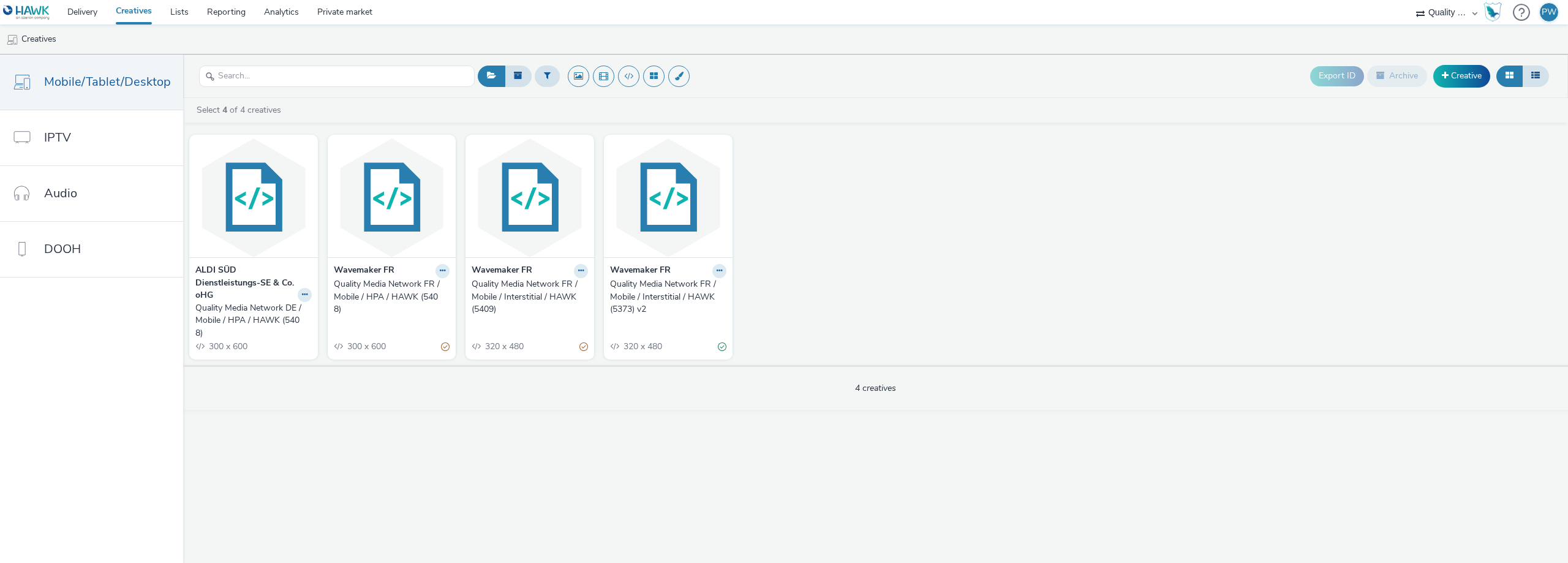
scroll to position [0, 0]
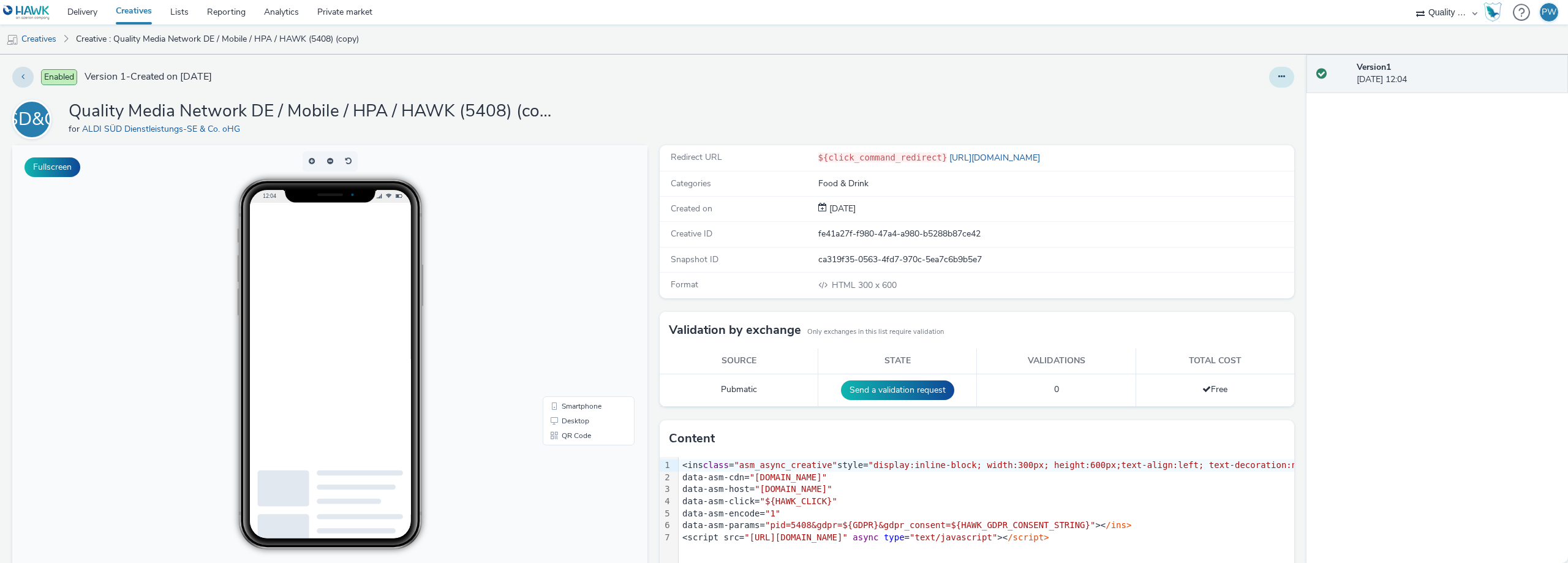
click at [1282, 80] on button at bounding box center [1281, 77] width 25 height 20
click at [1227, 95] on link "Edit" at bounding box center [1248, 102] width 92 height 24
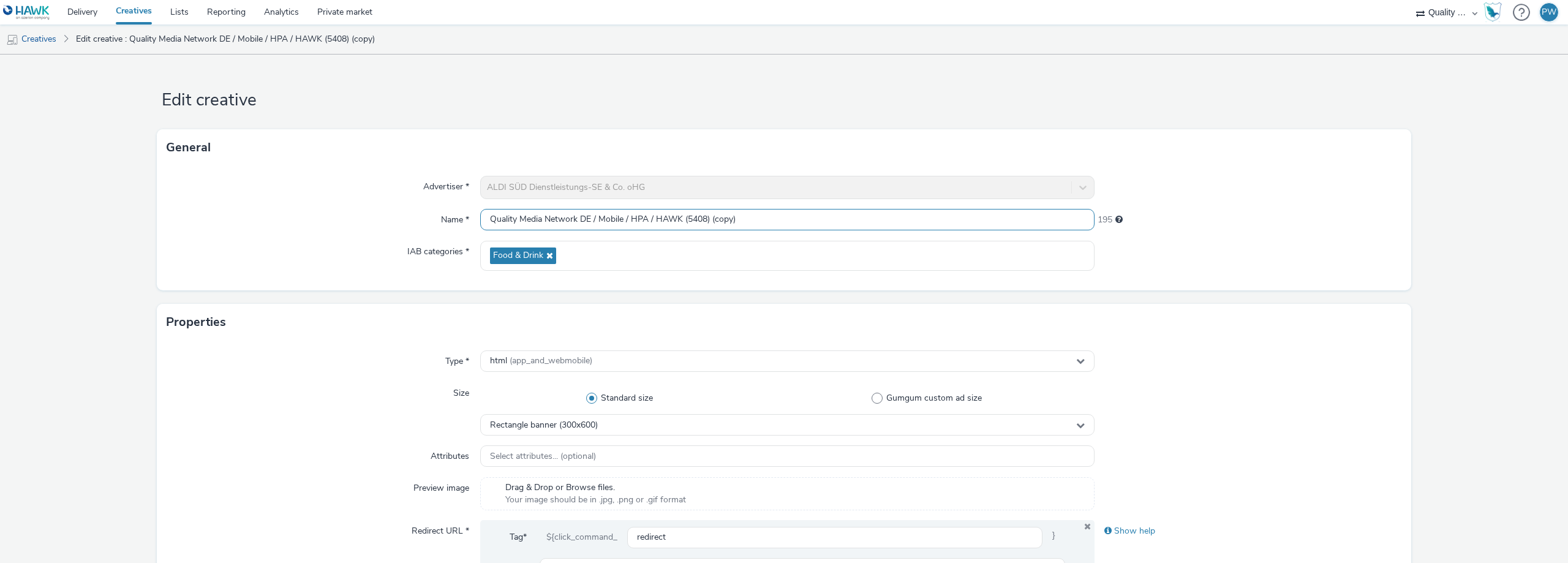
click at [615, 222] on input "Quality Media Network DE / Mobile / HPA / HAWK (5408) (copy)" at bounding box center [787, 219] width 614 height 21
paste input "FR / Mobile / Interstitial / HAWK (5409"
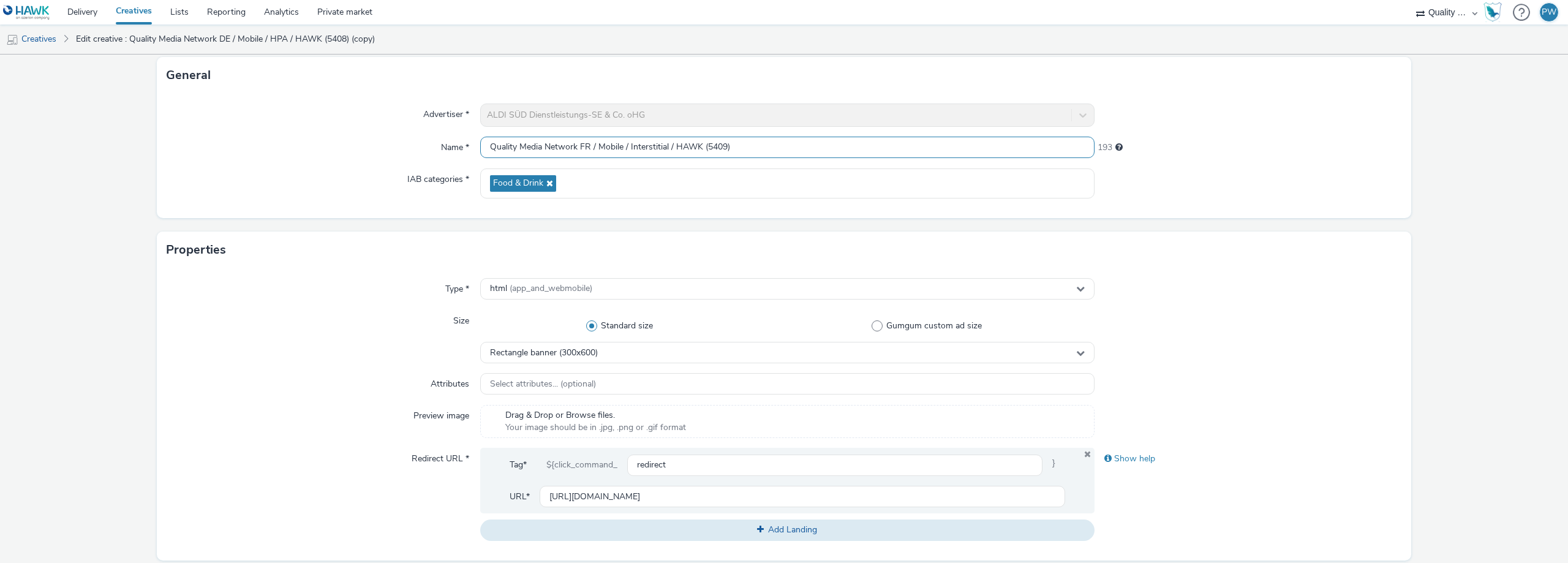
scroll to position [245, 0]
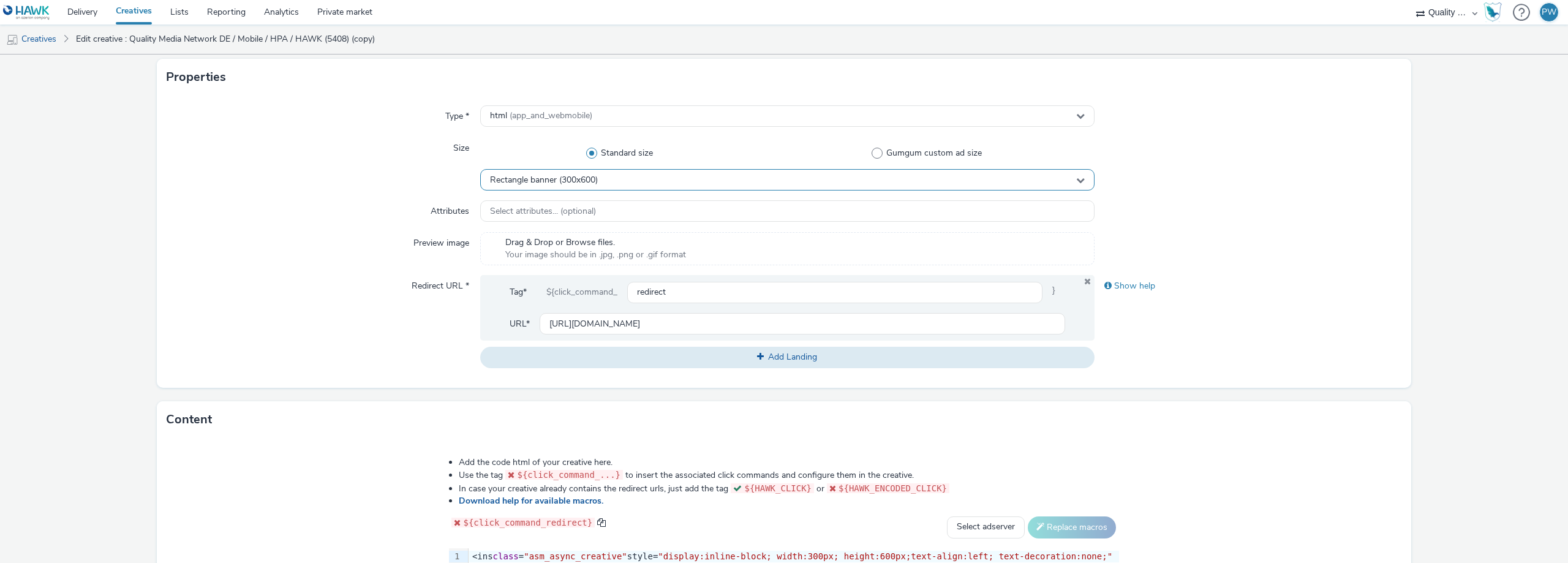
type input "Quality Media Network FR / Mobile / Interstitial / HAWK (5409)"
click at [564, 181] on span "Rectangle banner (300x600)" at bounding box center [544, 181] width 108 height 11
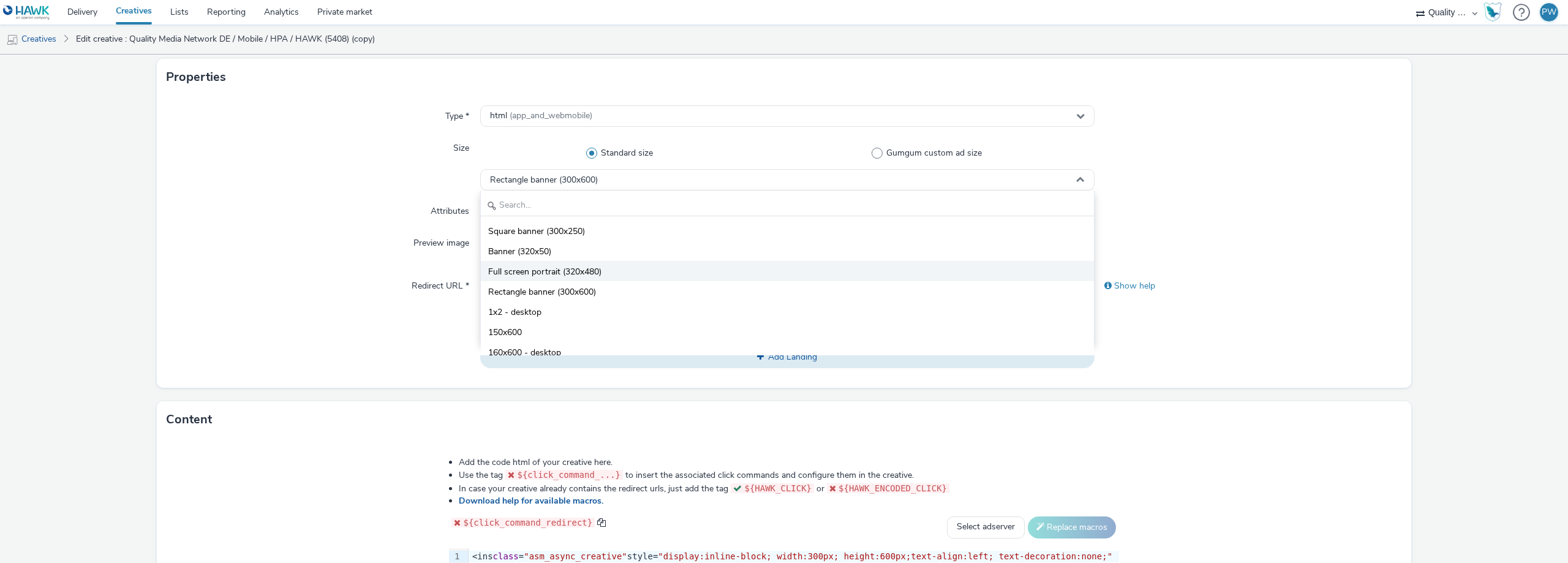
click at [577, 266] on span "Full screen portrait (320x480)" at bounding box center [544, 272] width 113 height 12
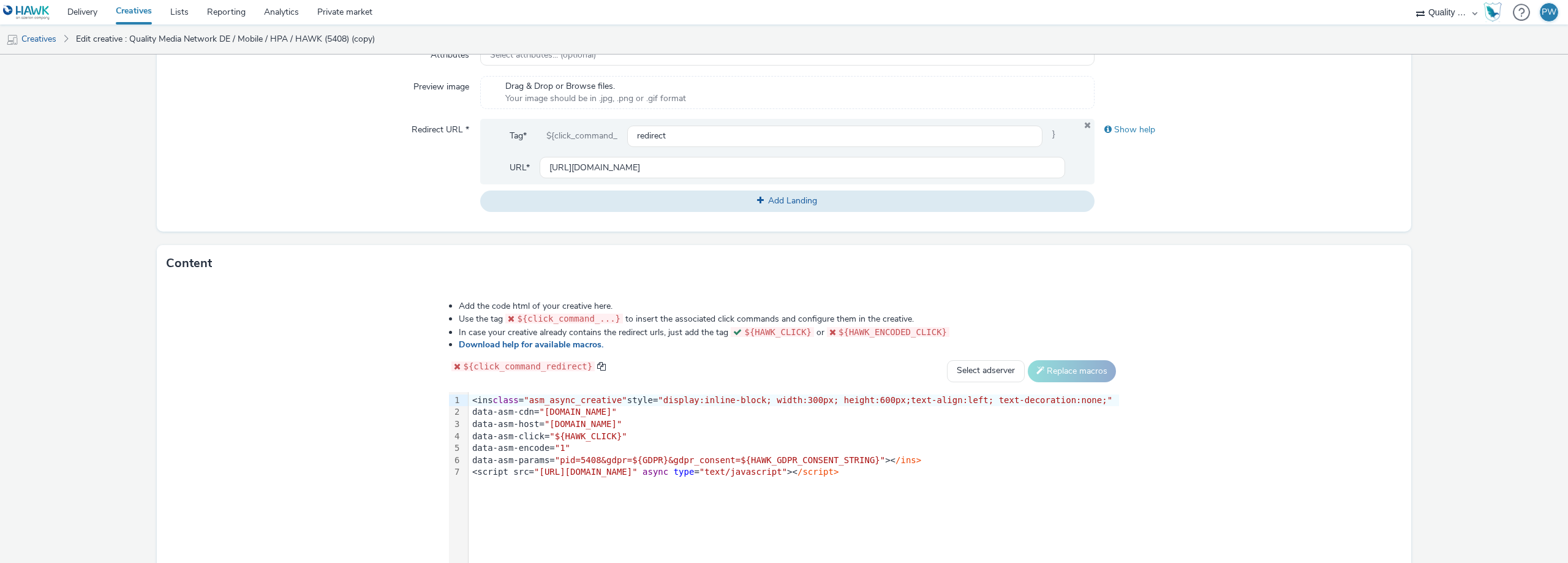
scroll to position [429, 0]
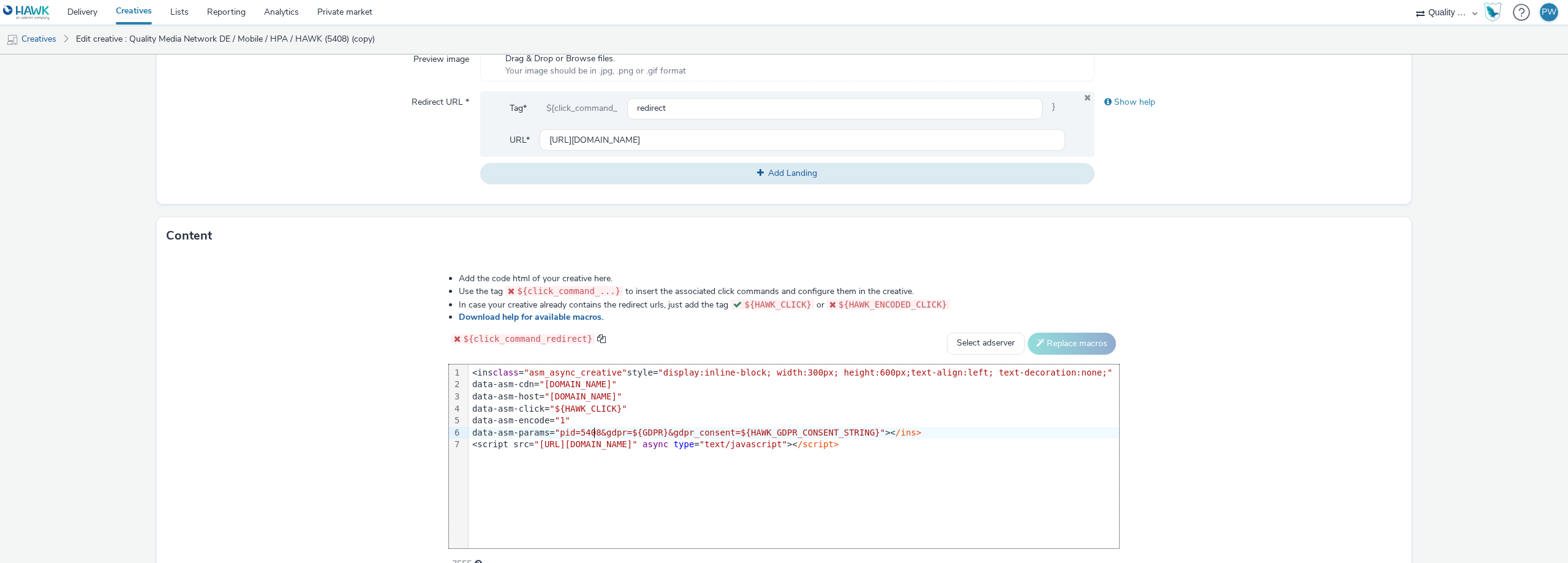
click at [612, 429] on span ""pid=5408&gdpr=${GDPR}&gdpr_consent=${HAWK_GDPR_CONSENT_STRING}"" at bounding box center [719, 432] width 330 height 10
click at [884, 367] on div "<ins class = "asm_async_creative" style= "display:inline-block; width:3 0 0 px;…" at bounding box center [793, 373] width 650 height 12
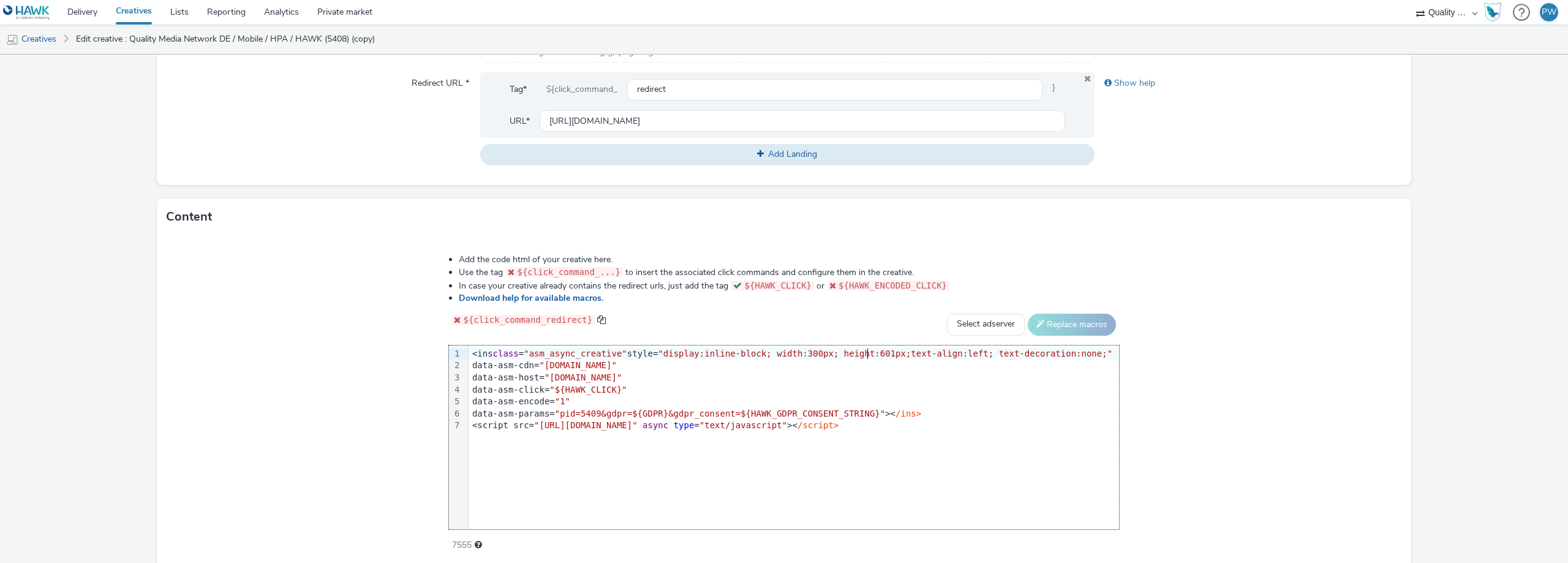
scroll to position [495, 0]
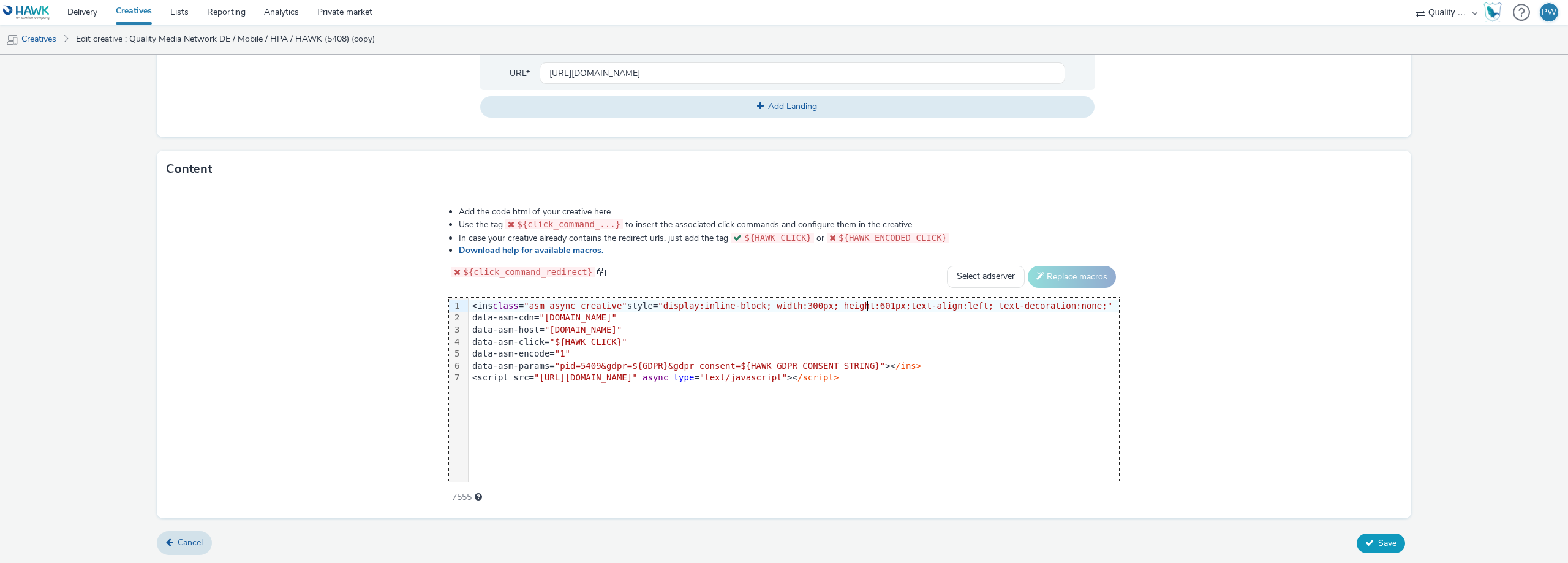
click at [1365, 549] on button "Save" at bounding box center [1381, 543] width 49 height 20
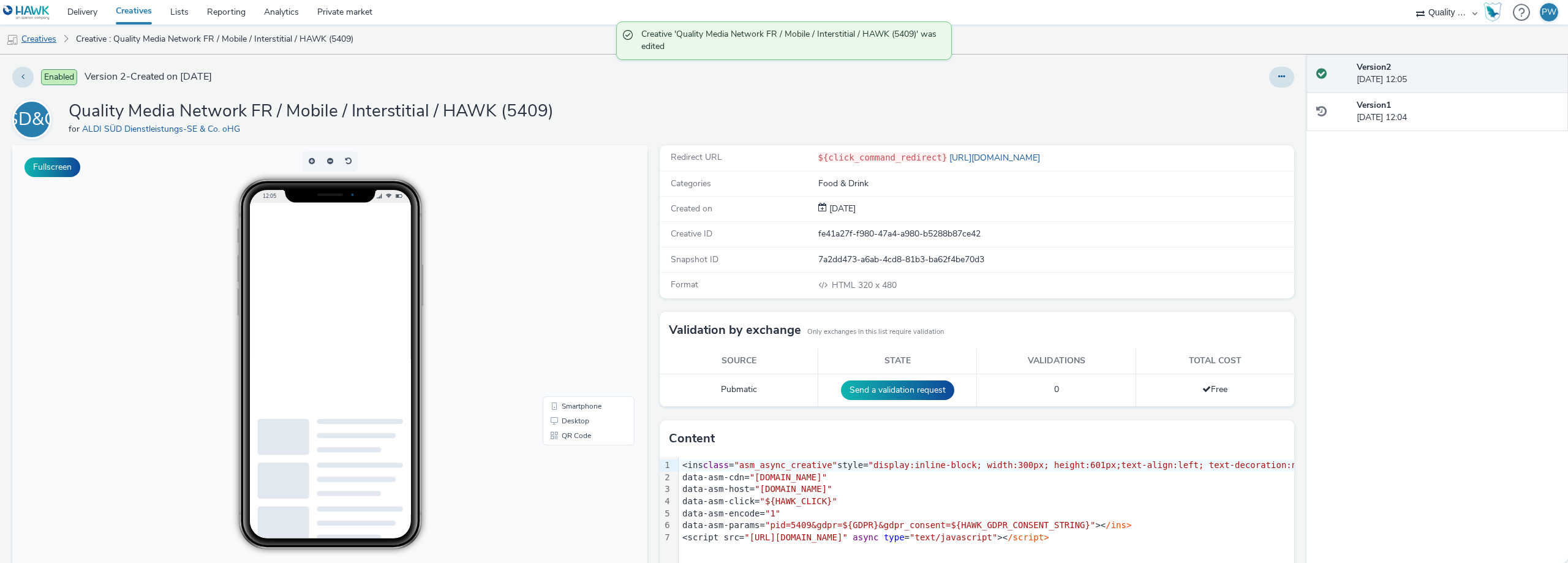
click at [46, 39] on link "Creatives" at bounding box center [31, 39] width 62 height 30
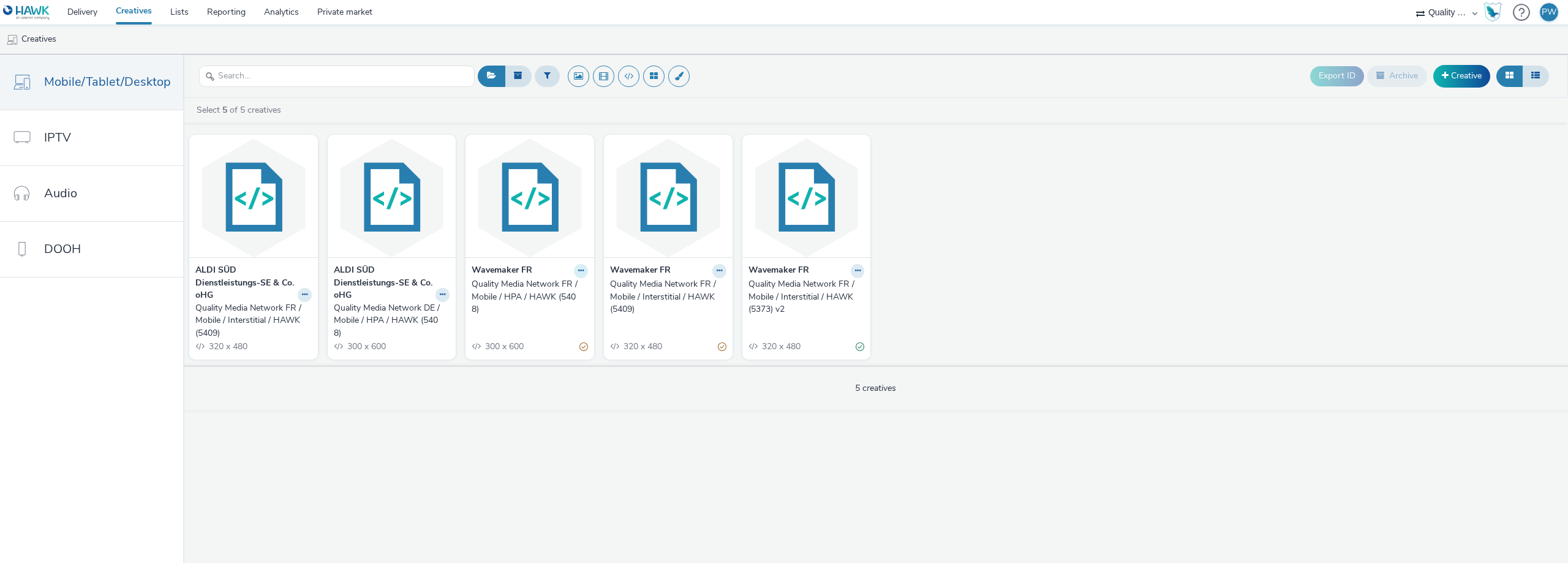
click at [579, 268] on icon at bounding box center [580, 271] width 5 height 8
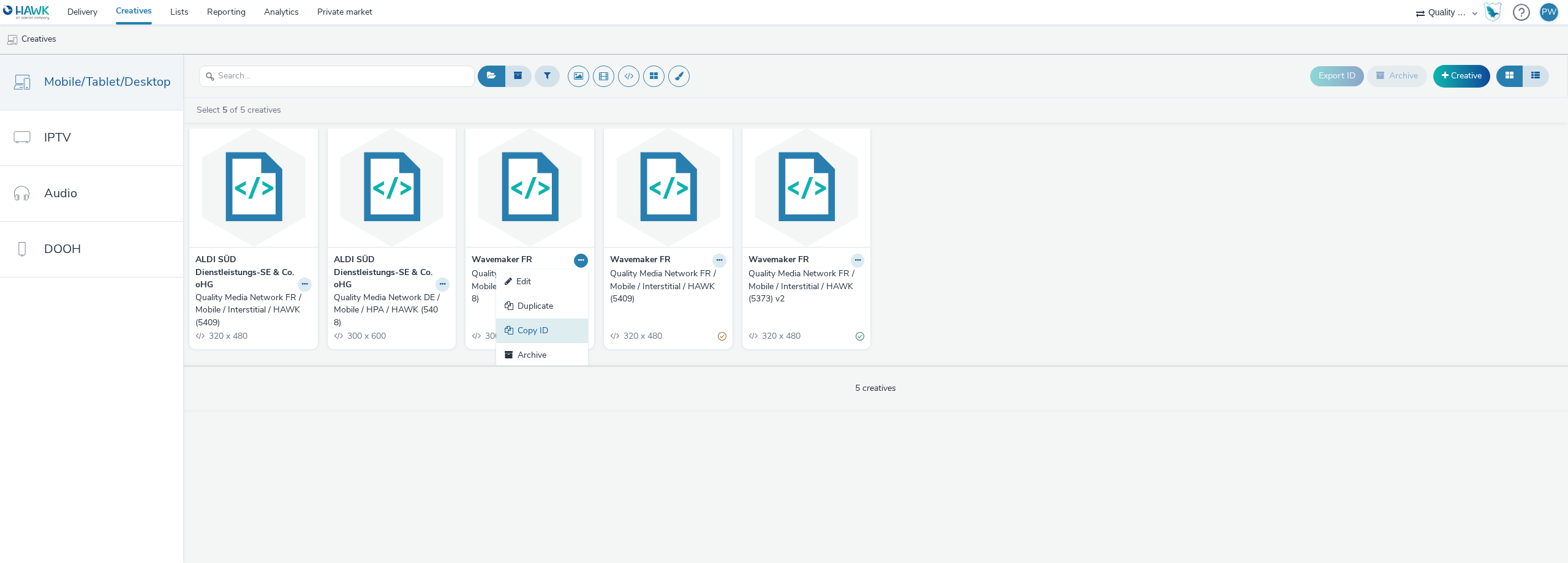
scroll to position [13, 0]
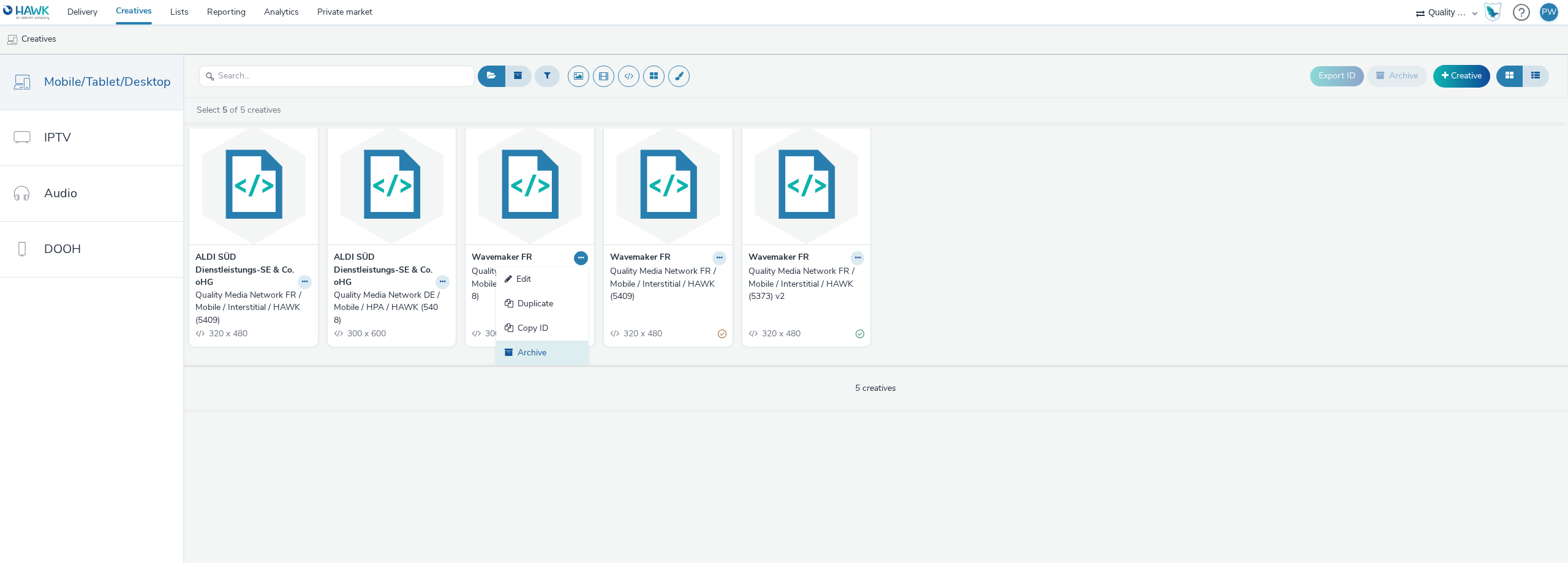
click at [526, 351] on link "Archive" at bounding box center [542, 353] width 92 height 24
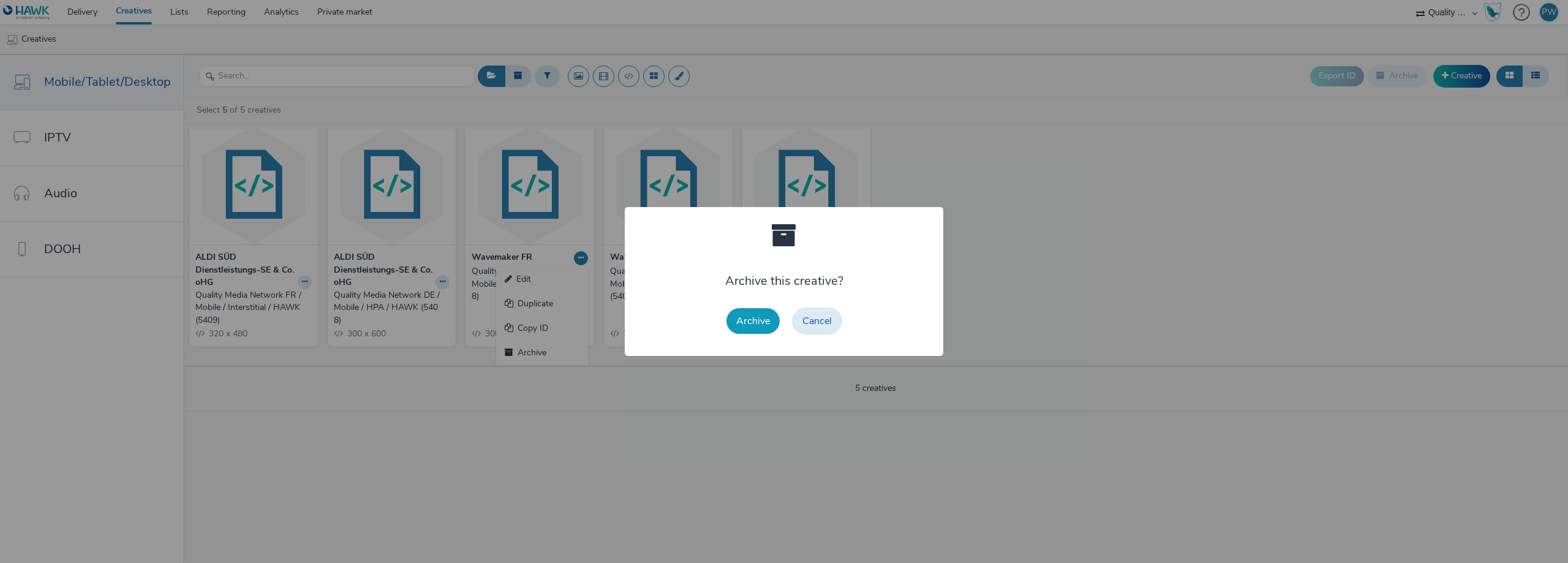
click at [761, 322] on button "Archive" at bounding box center [753, 321] width 53 height 26
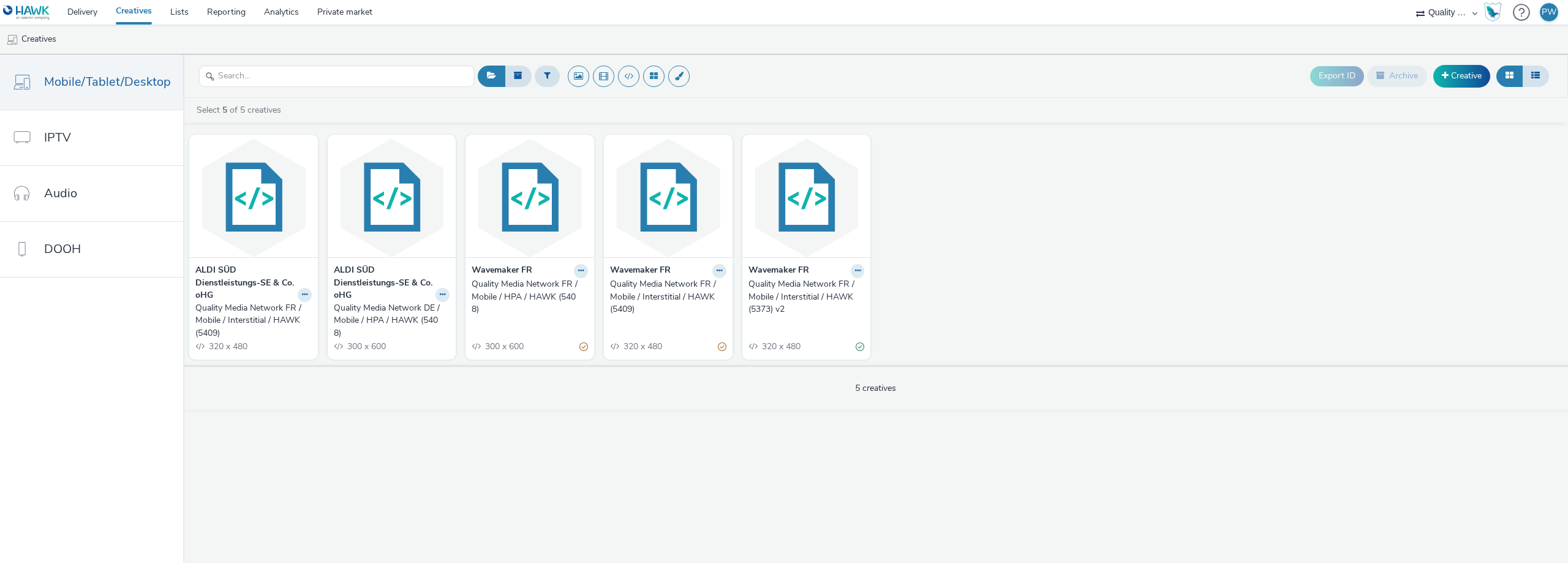
scroll to position [0, 0]
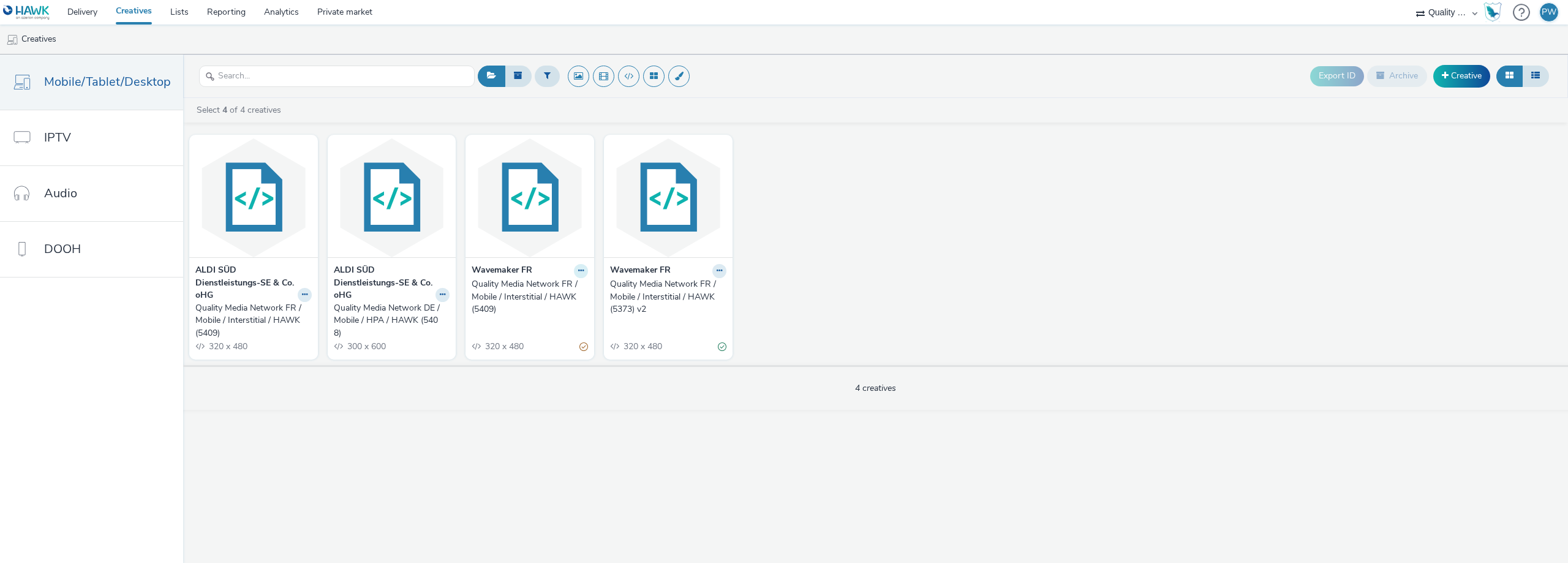
click at [573, 271] on button at bounding box center [580, 271] width 14 height 14
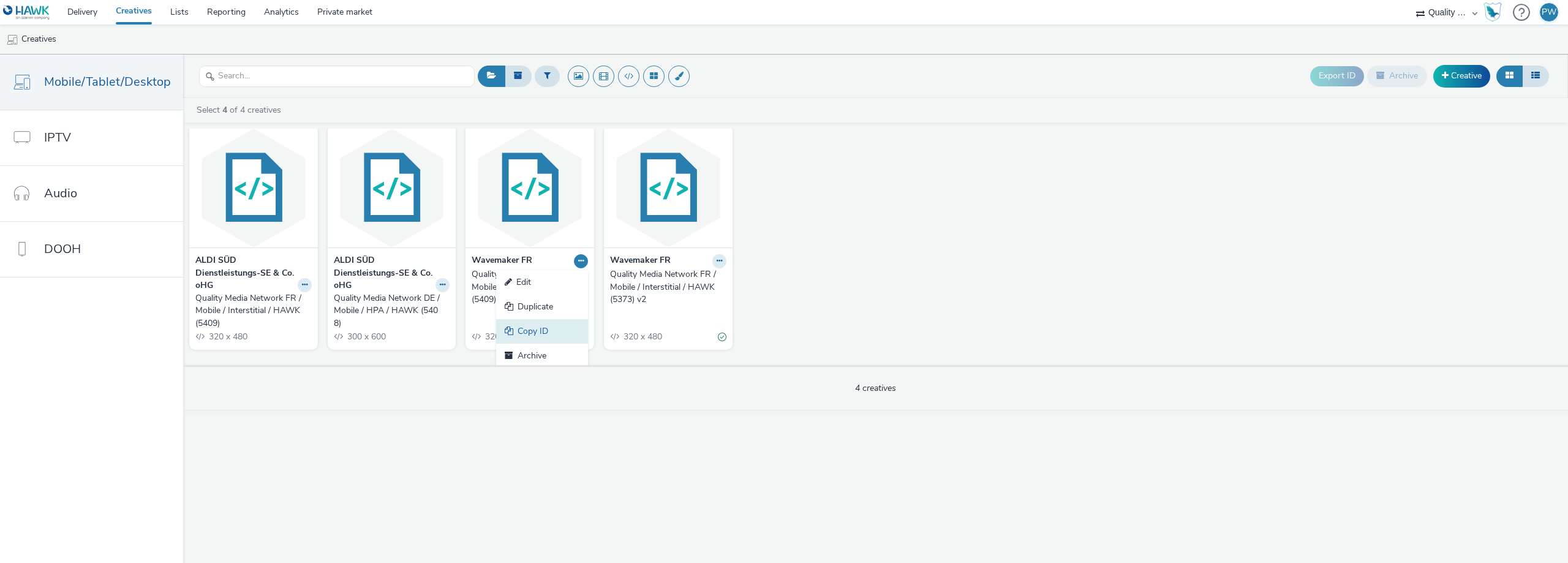
scroll to position [13, 0]
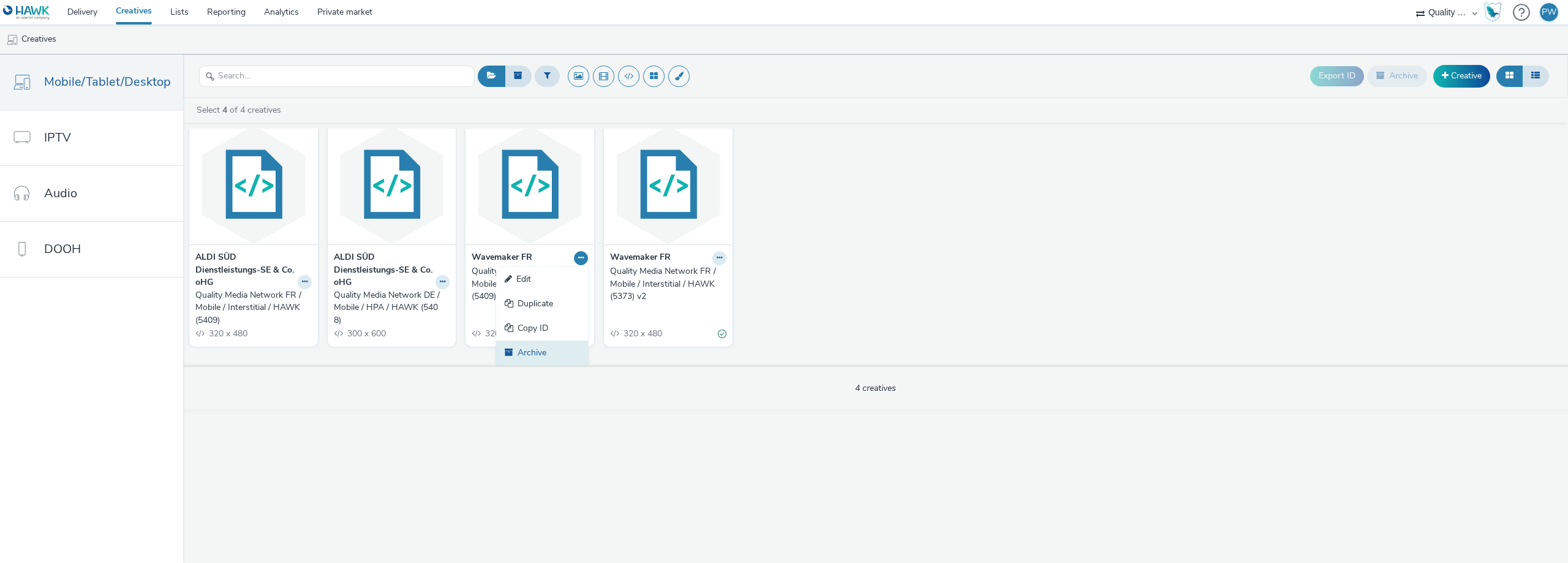
click at [530, 351] on link "Archive" at bounding box center [542, 353] width 92 height 24
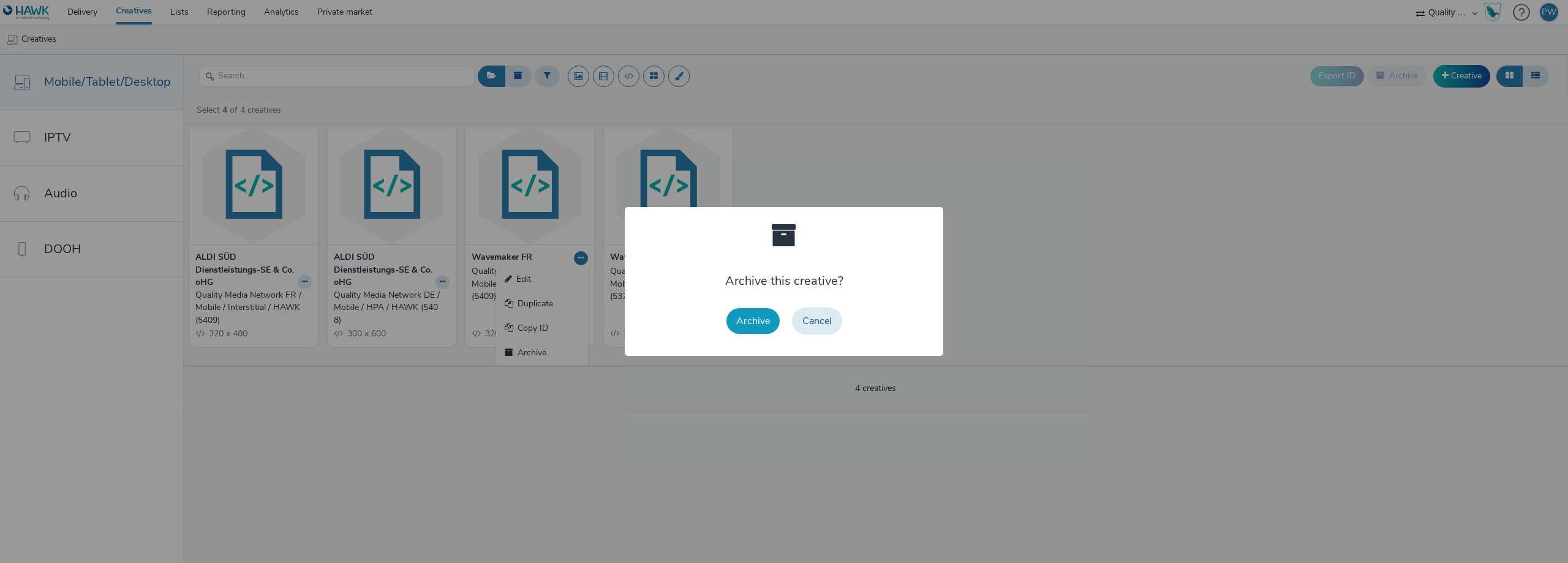
click at [765, 326] on button "Archive" at bounding box center [753, 321] width 53 height 26
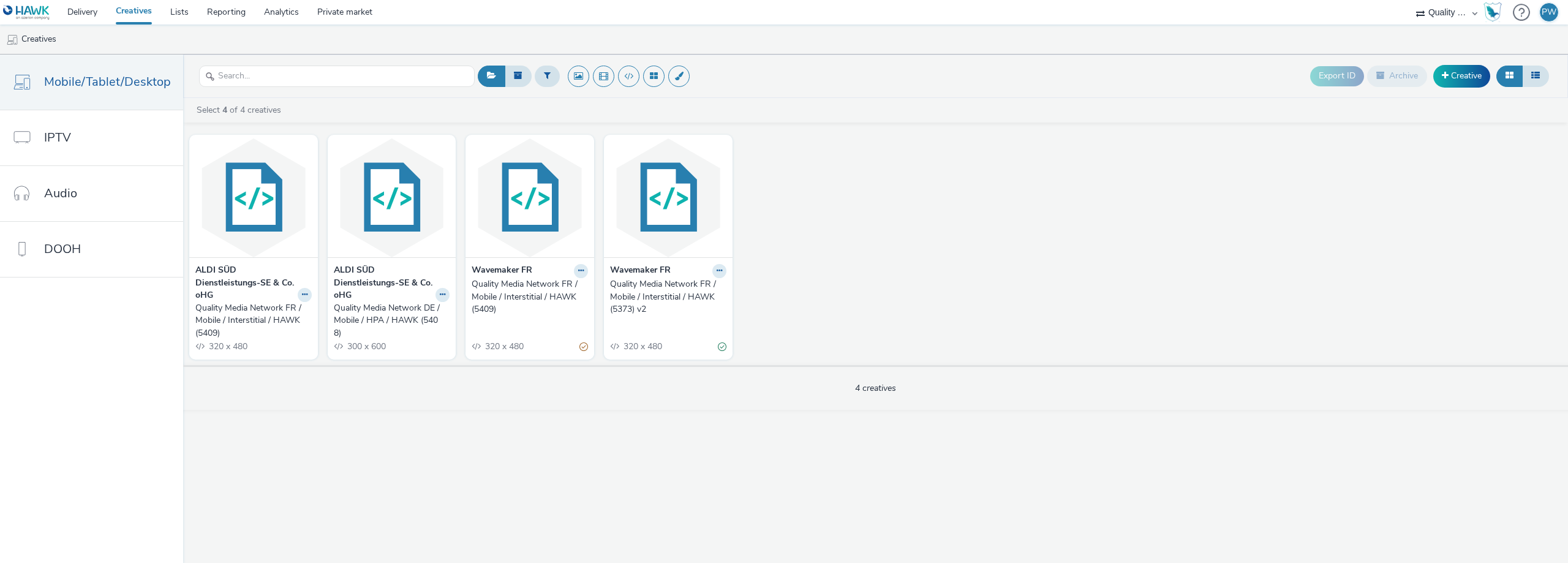
scroll to position [0, 0]
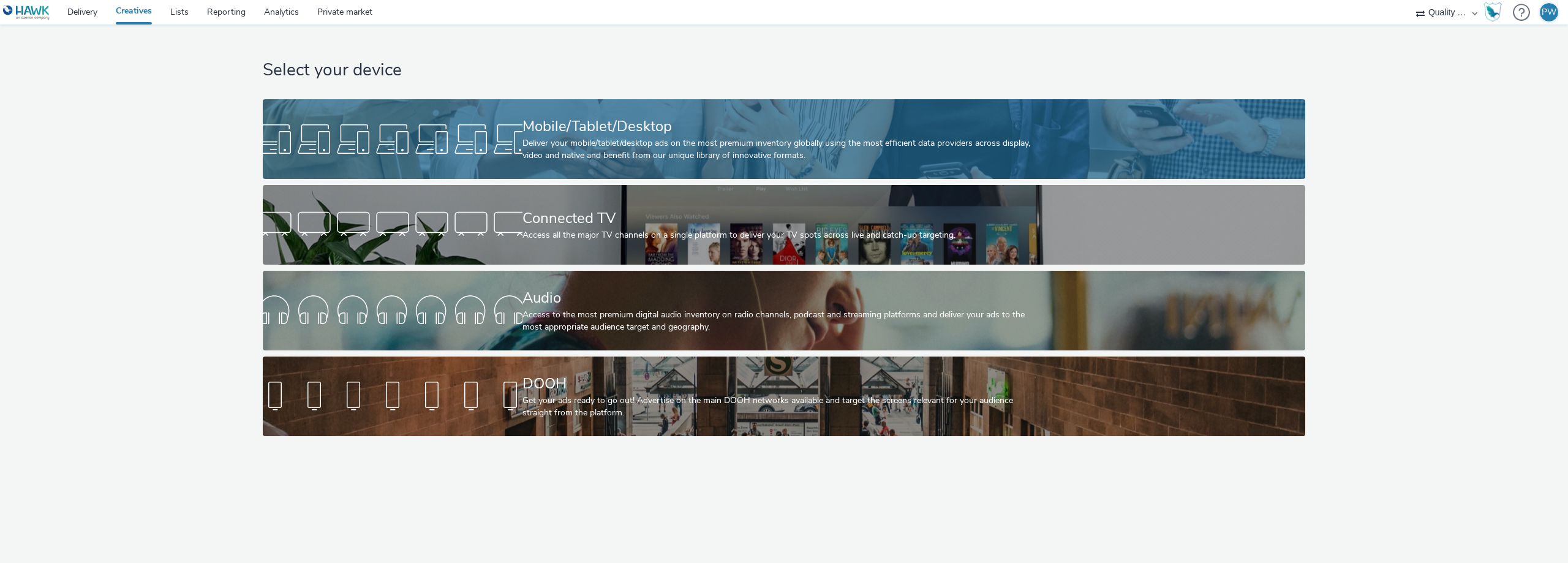
click at [518, 116] on link "Mobile/Tablet/Desktop Deliver your mobile/tablet/desktop ads on the most premiu…" at bounding box center [784, 139] width 1042 height 80
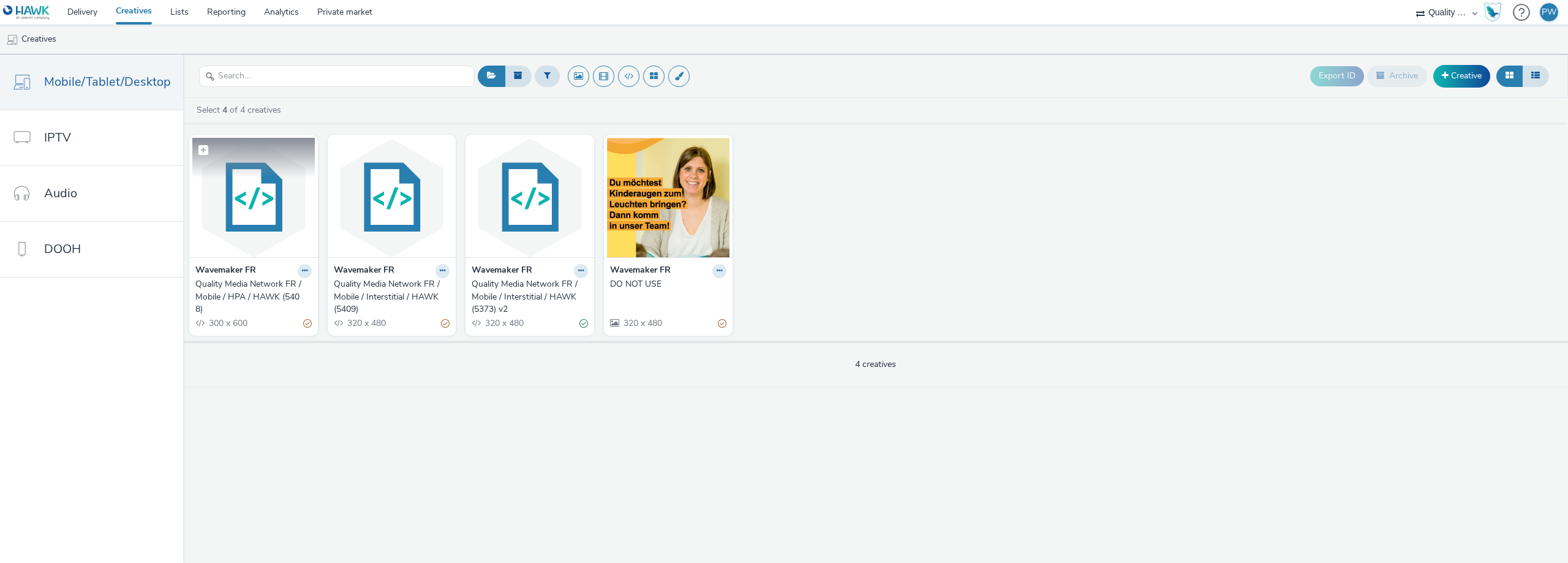
click at [270, 236] on img at bounding box center [253, 197] width 122 height 119
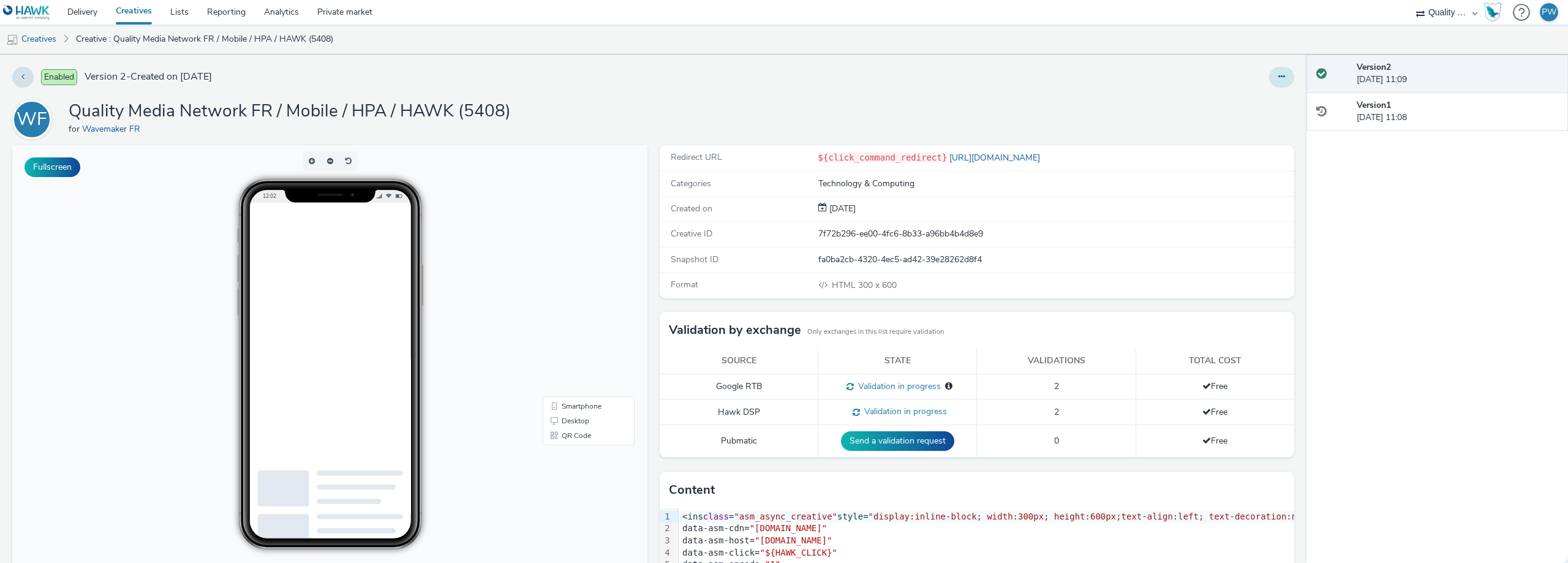
click at [1277, 79] on button at bounding box center [1281, 77] width 25 height 20
click at [1236, 103] on link "Edit" at bounding box center [1248, 102] width 92 height 24
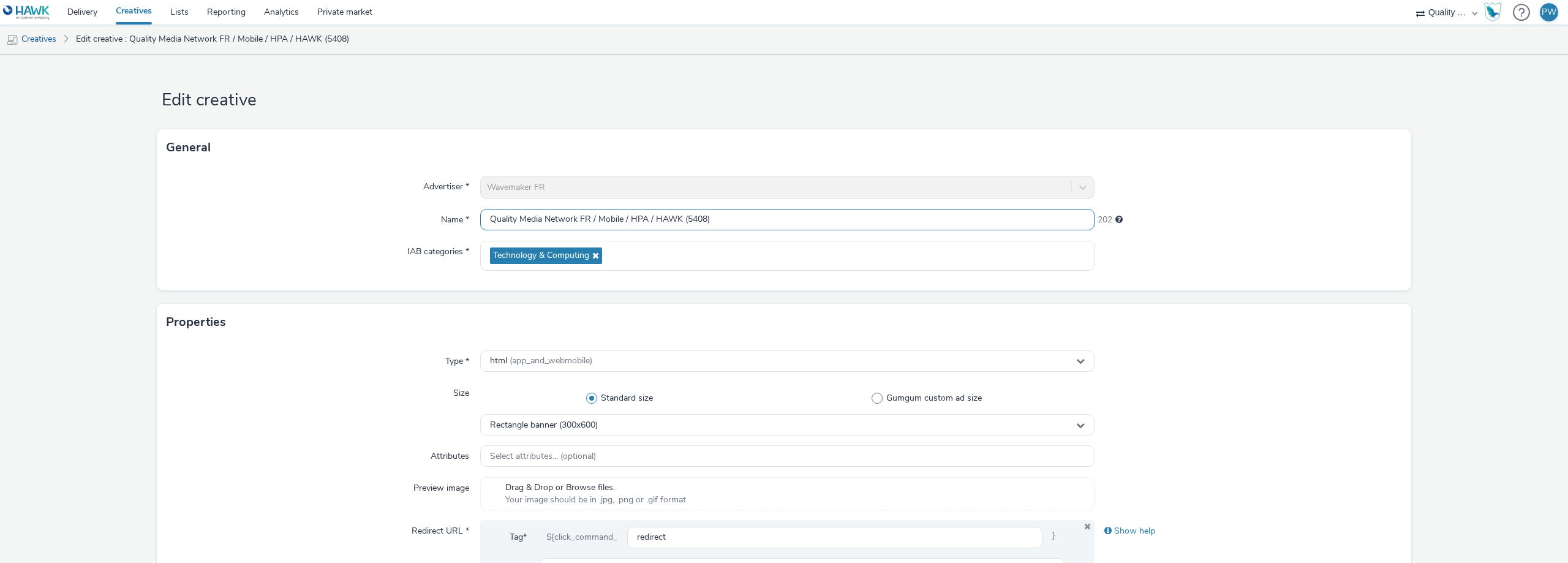
click at [685, 218] on input "Quality Media Network FR / Mobile / HPA / HAWK (5408)" at bounding box center [787, 219] width 614 height 21
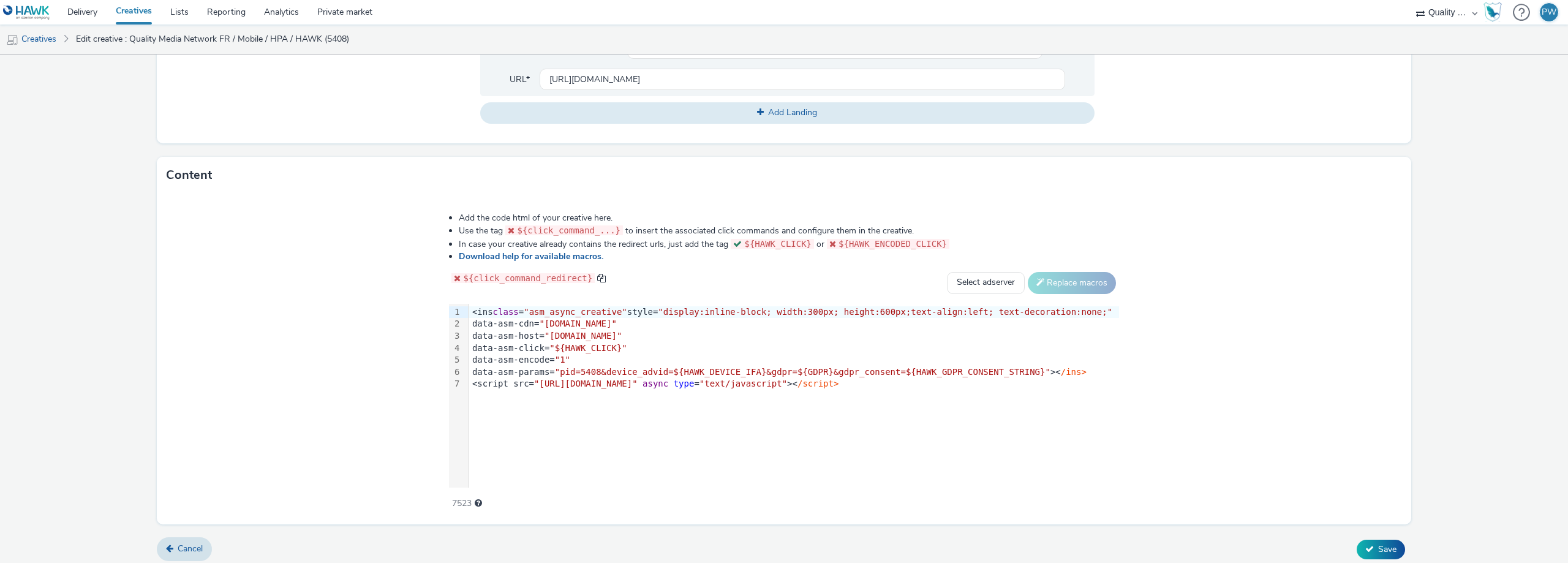
scroll to position [490, 0]
click at [602, 351] on div "data-asm-click= "${HAWK_CLICK}"" at bounding box center [793, 348] width 650 height 12
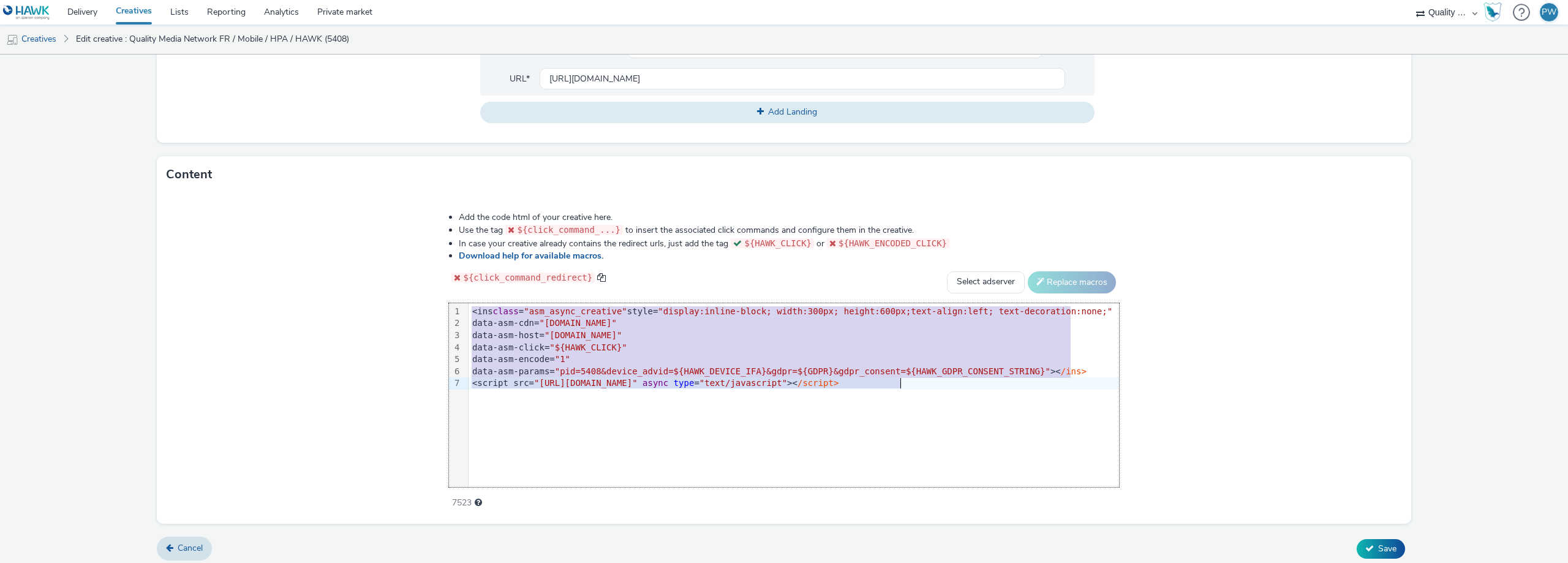
copy div "<ins class = "asm_async_creative" style= "display:inline-block; width:300px; he…"
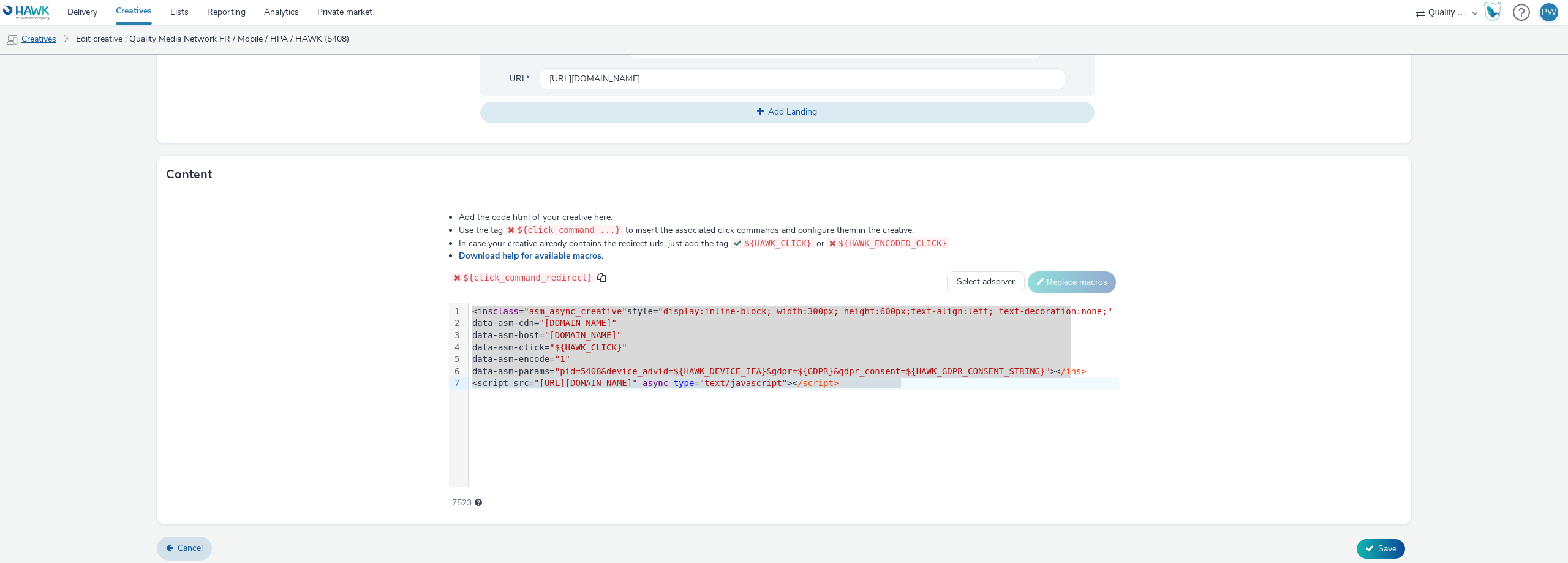
click at [46, 46] on link "Creatives" at bounding box center [31, 39] width 62 height 30
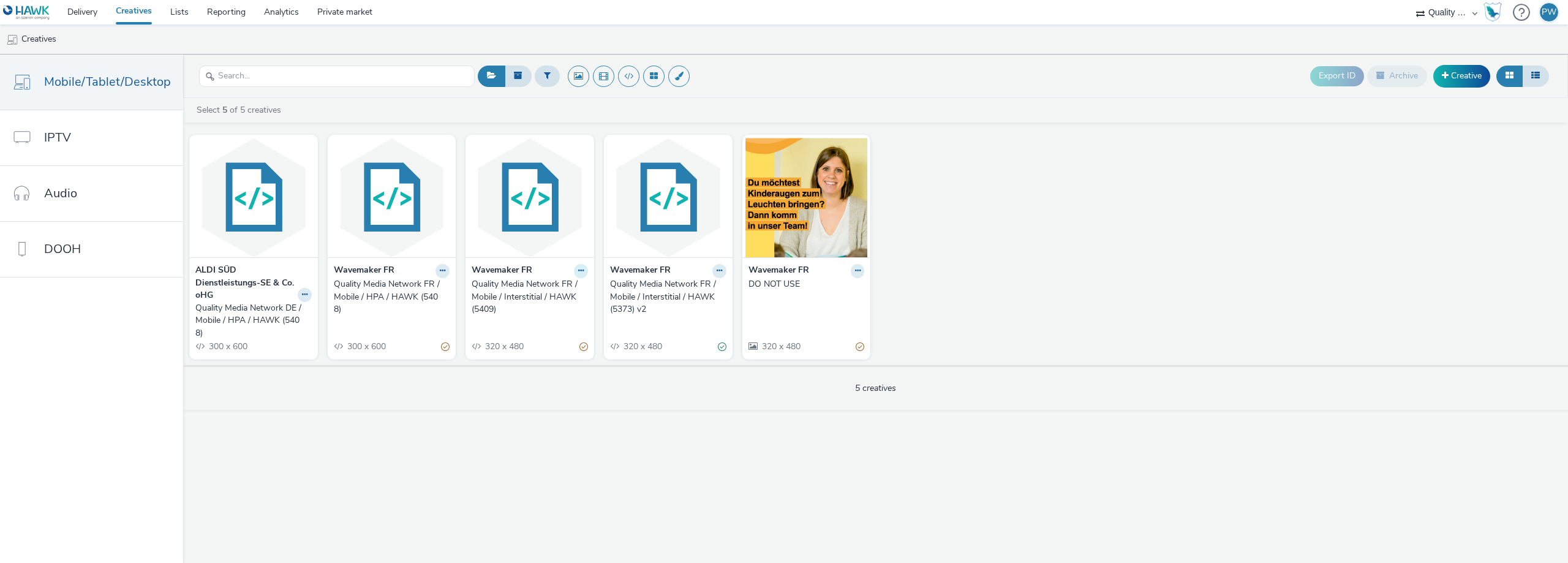
click at [580, 272] on icon at bounding box center [580, 271] width 5 height 8
click at [526, 297] on link "Edit" at bounding box center [542, 292] width 92 height 24
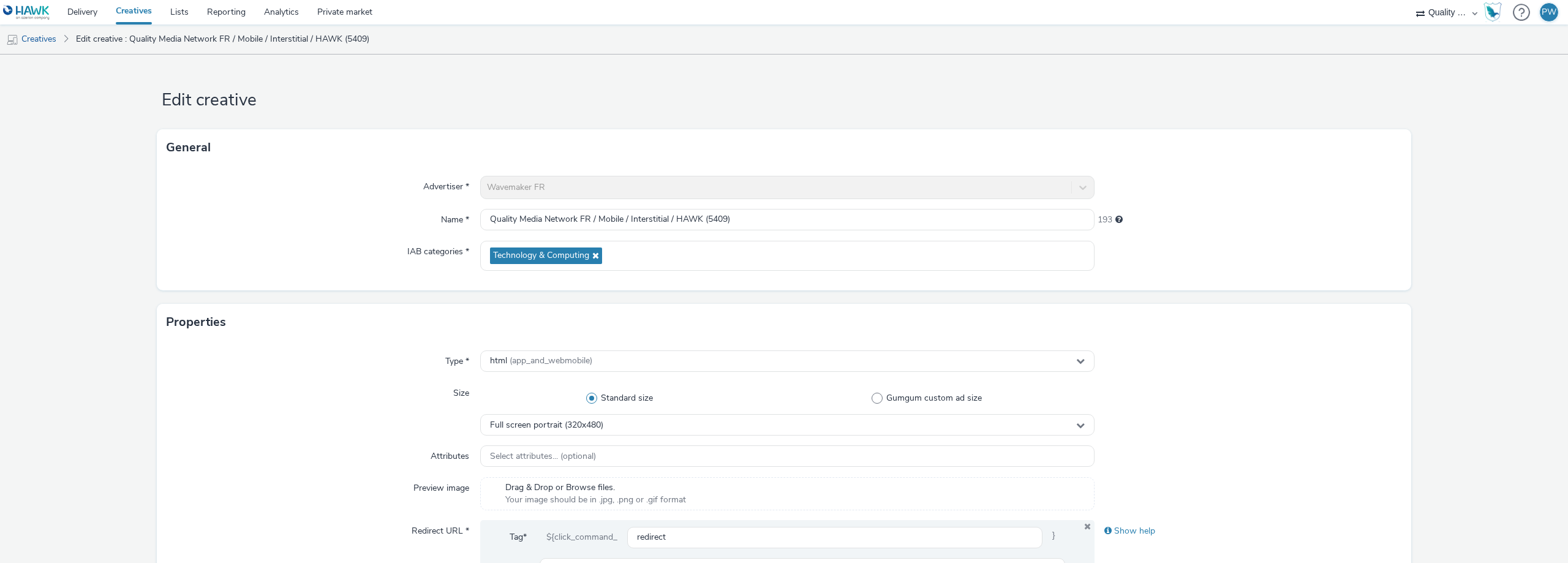
scroll to position [61, 0]
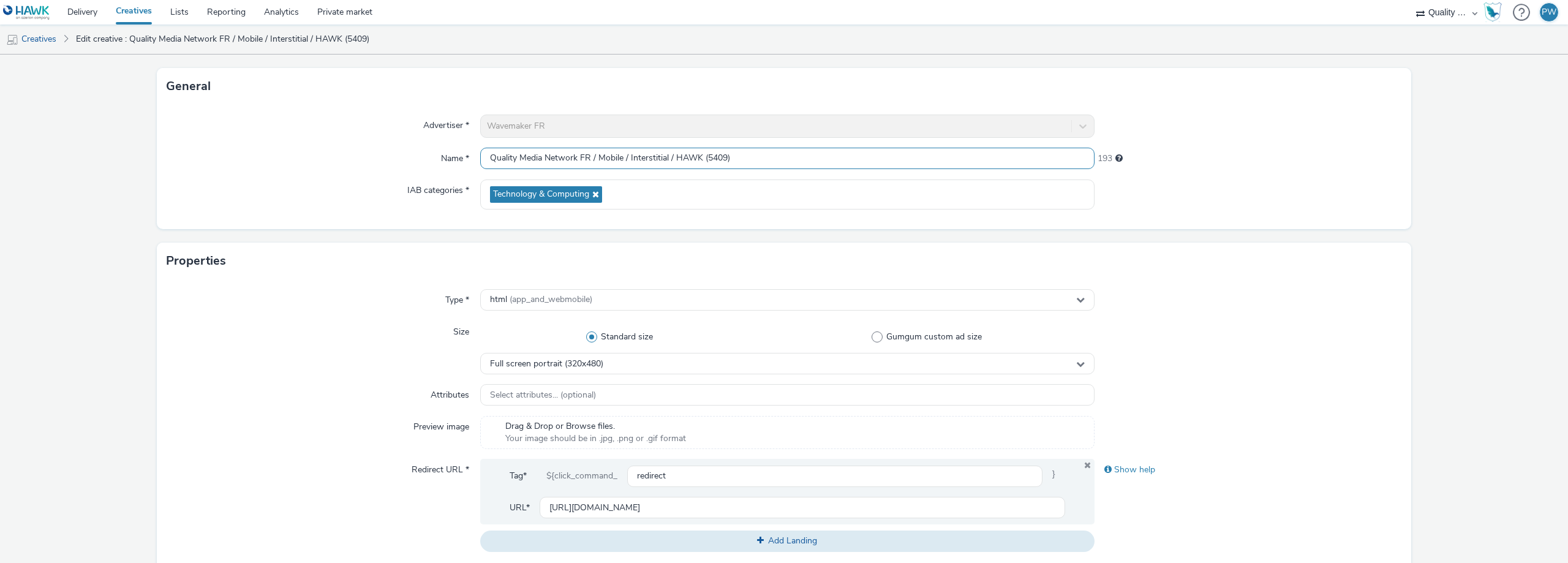
click at [731, 159] on input "Quality Media Network FR / Mobile / Interstitial / HAWK (5409)" at bounding box center [787, 159] width 614 height 21
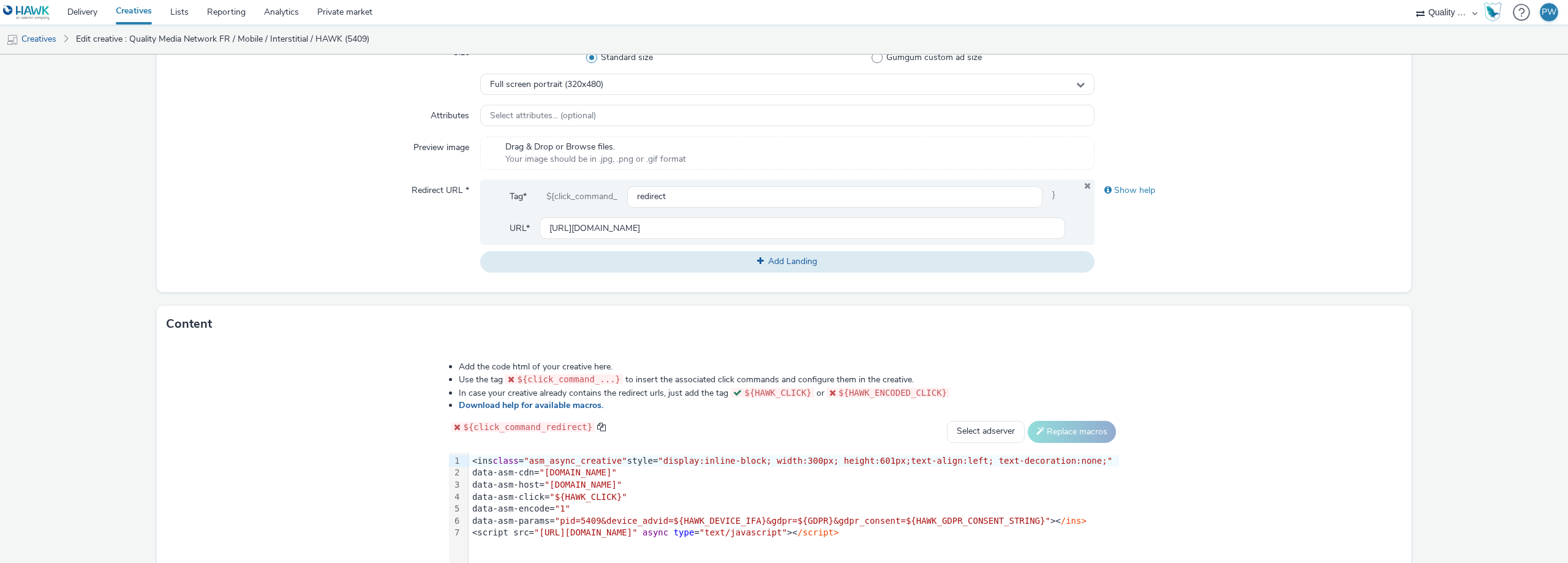
scroll to position [490, 0]
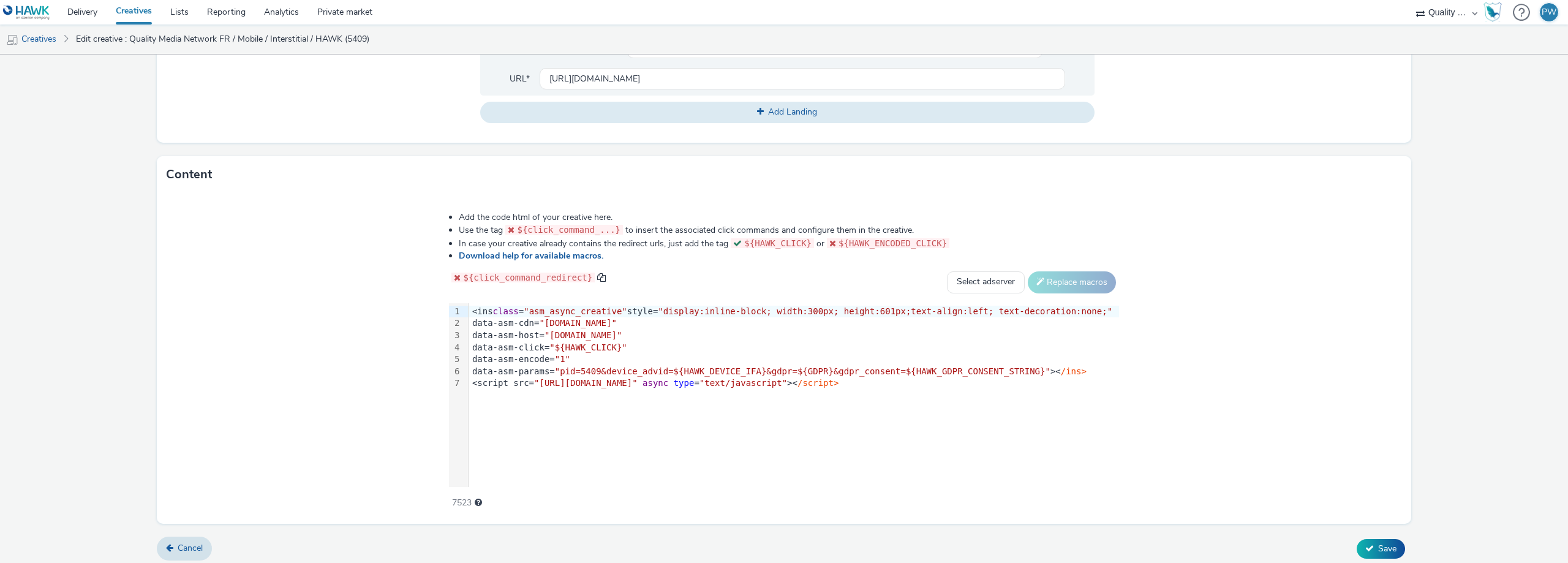
click at [682, 390] on div "<ins class = "asm_async_creative" style= "display:inline-block; width:300px; he…" at bounding box center [793, 348] width 650 height 89
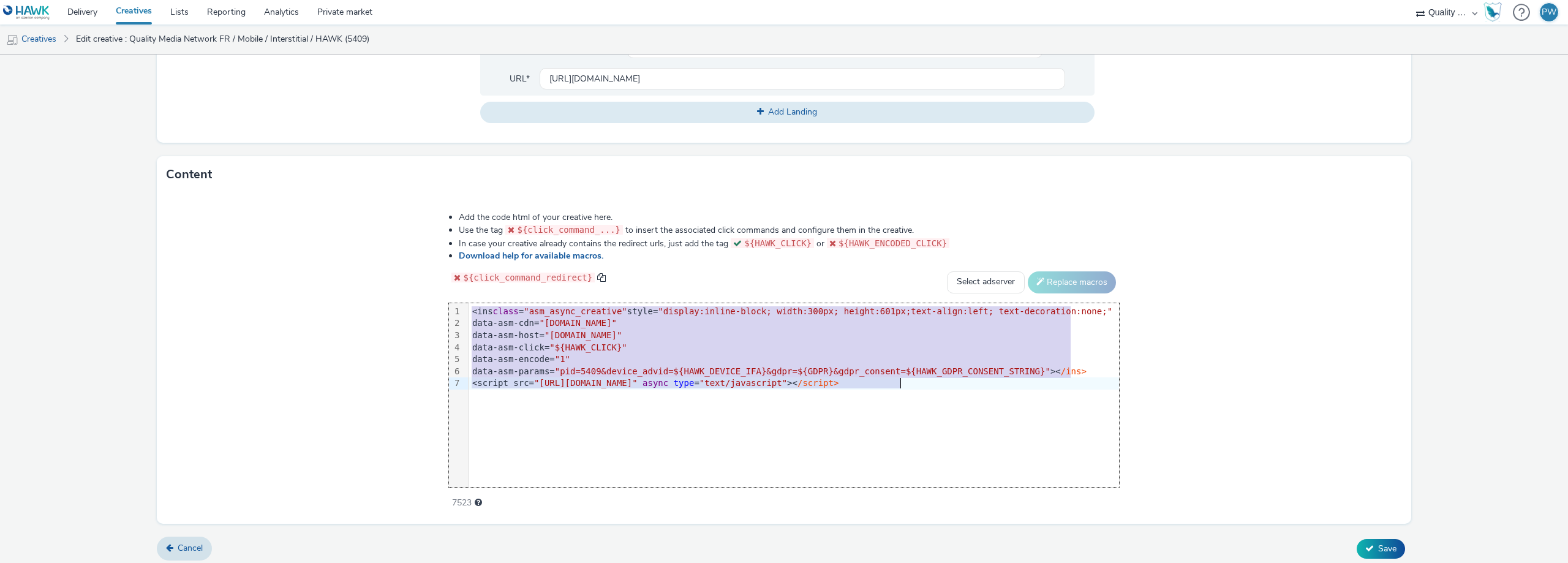
copy div "<ins class = "asm_async_creative" style= "display:inline-block; width:300px; he…"
click at [627, 311] on span ""asm_async_creative"" at bounding box center [575, 311] width 103 height 10
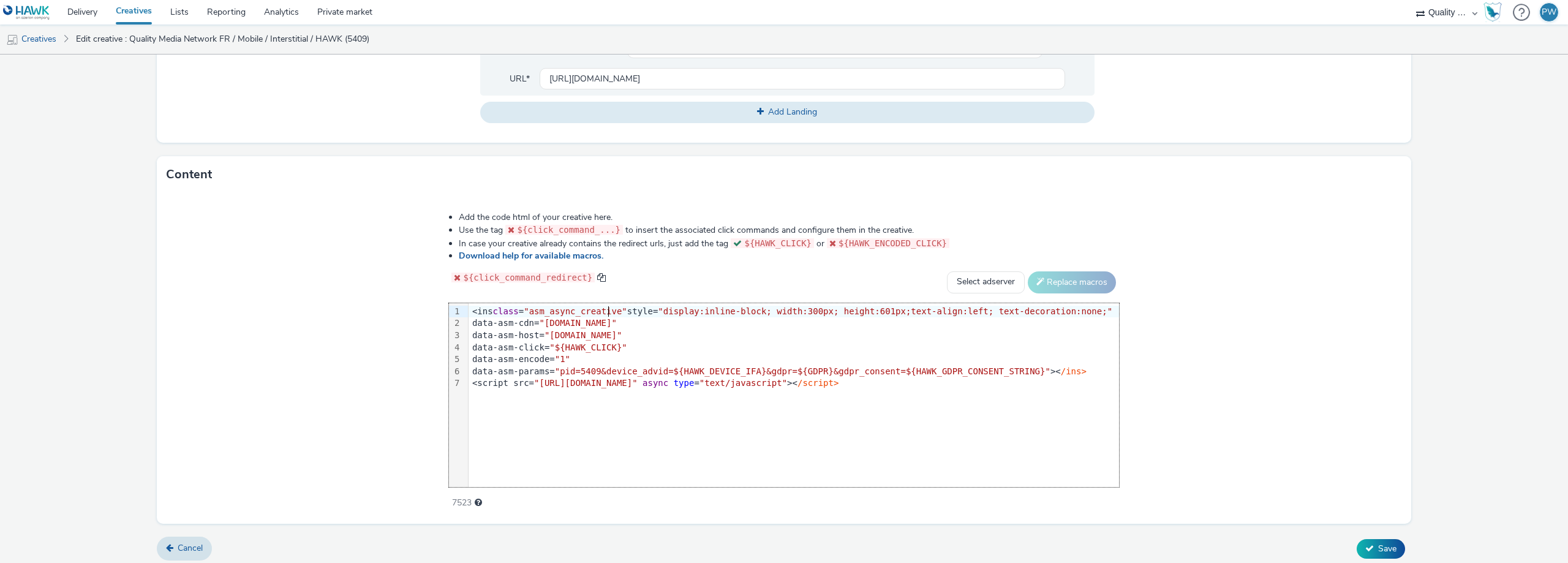
click at [611, 366] on span ""pid=5409&device_advid=${HAWK_DEVICE_IFA}&gdpr=${GDPR}&gdpr_consent=${HAWK_GDPR…" at bounding box center [802, 371] width 495 height 10
copy span "5409"
